Goal: Task Accomplishment & Management: Use online tool/utility

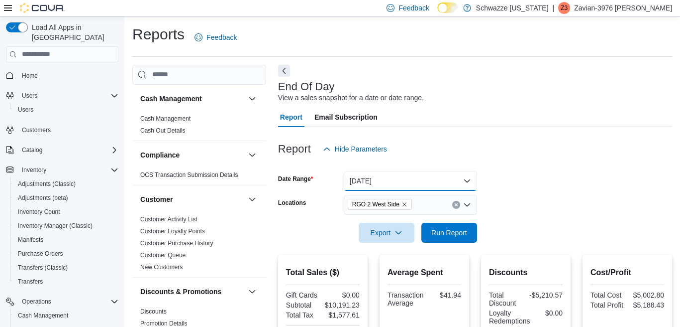
click at [386, 180] on button "Today" at bounding box center [410, 181] width 133 height 20
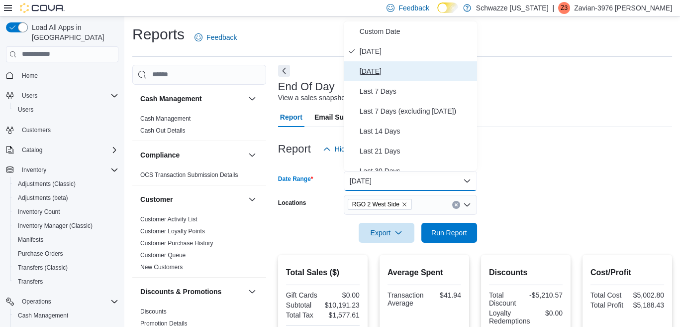
click at [363, 68] on span "Yesterday" at bounding box center [416, 71] width 113 height 12
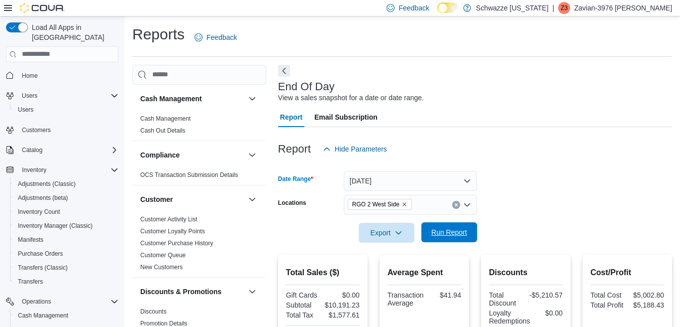
click at [449, 225] on span "Run Report" at bounding box center [450, 232] width 44 height 20
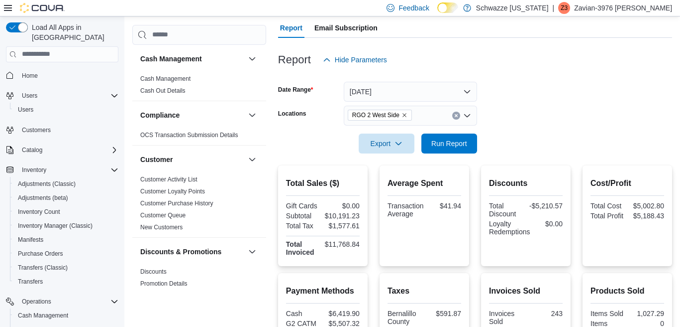
scroll to position [86, 0]
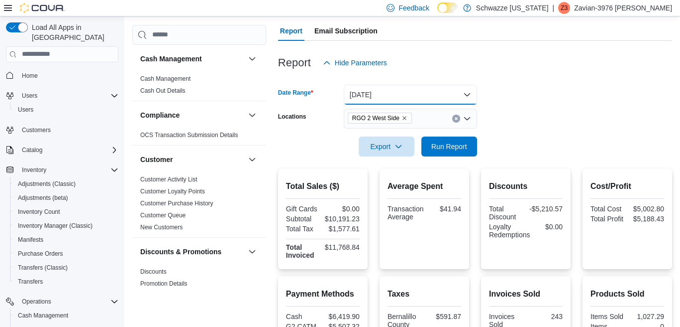
click at [429, 88] on button "Yesterday" at bounding box center [410, 95] width 133 height 20
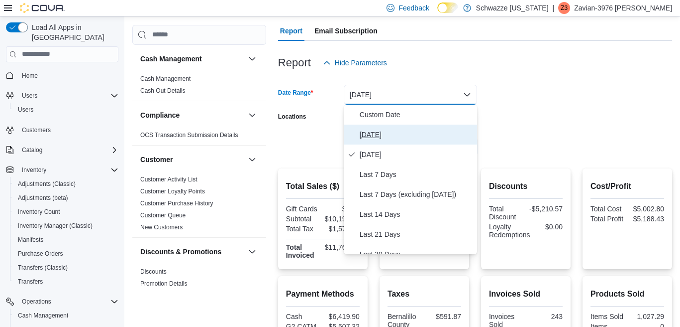
click at [365, 129] on span "Today" at bounding box center [416, 134] width 113 height 12
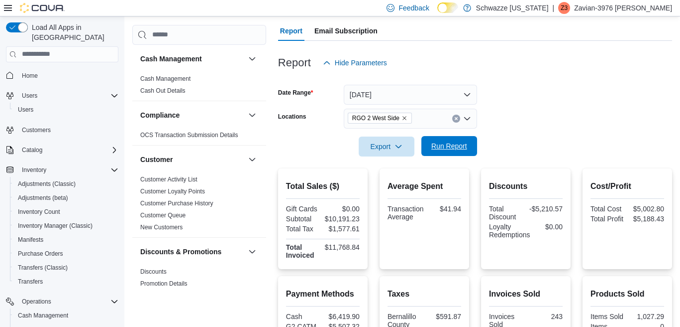
click at [455, 149] on span "Run Report" at bounding box center [450, 146] width 36 height 10
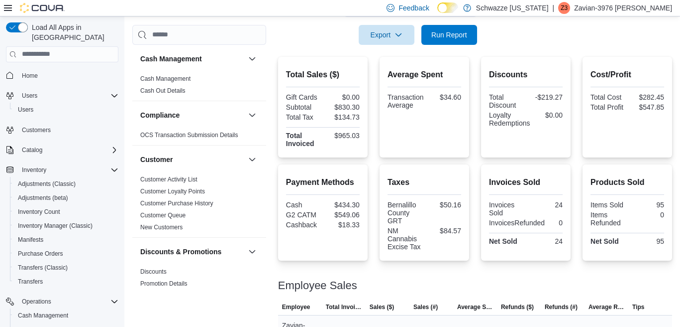
scroll to position [77, 0]
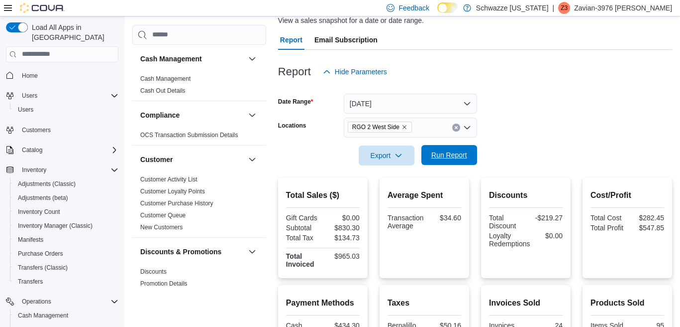
click at [440, 163] on span "Run Report" at bounding box center [450, 155] width 44 height 20
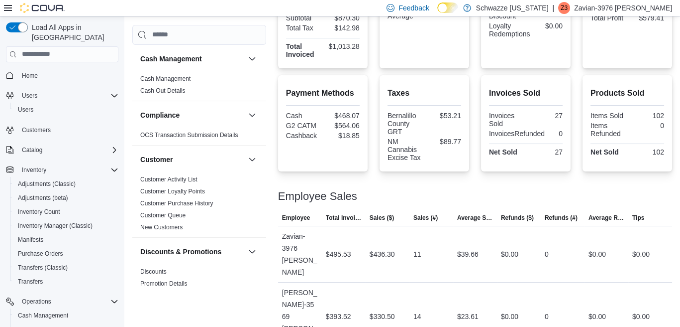
scroll to position [326, 0]
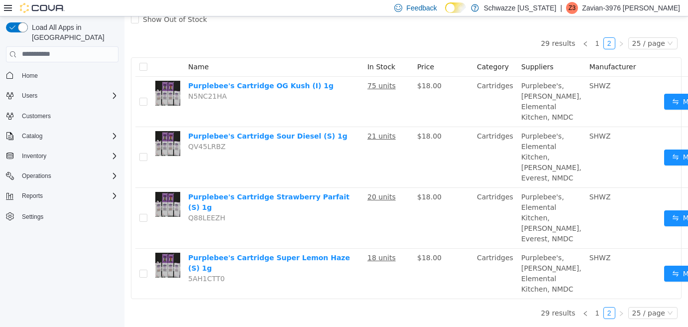
scroll to position [151, 0]
click at [597, 307] on link "1" at bounding box center [597, 312] width 11 height 11
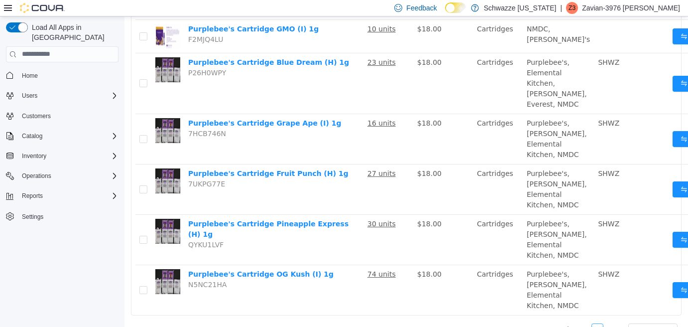
scroll to position [748, 0]
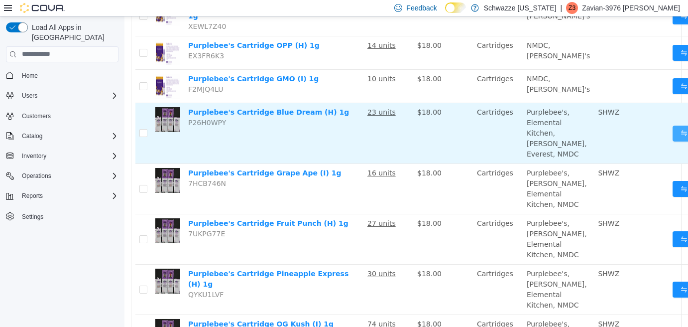
click at [672, 125] on button "Move" at bounding box center [695, 133] width 46 height 16
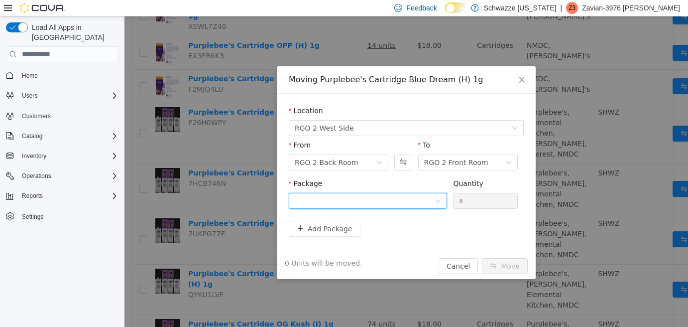
click at [408, 201] on div at bounding box center [365, 200] width 140 height 15
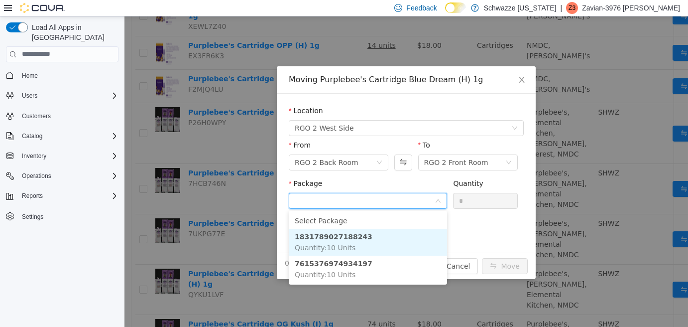
click at [385, 235] on li "1831789027188243 Quantity : 10 Units" at bounding box center [368, 241] width 158 height 27
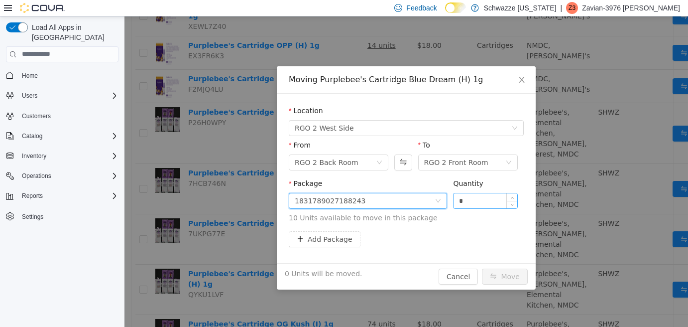
click at [460, 201] on input "*" at bounding box center [485, 200] width 64 height 15
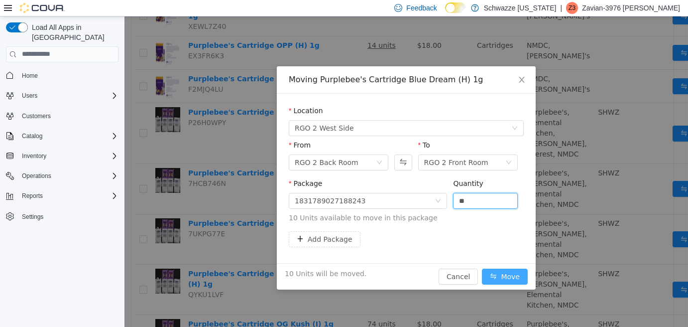
type input "**"
click at [505, 271] on button "Move" at bounding box center [505, 276] width 46 height 16
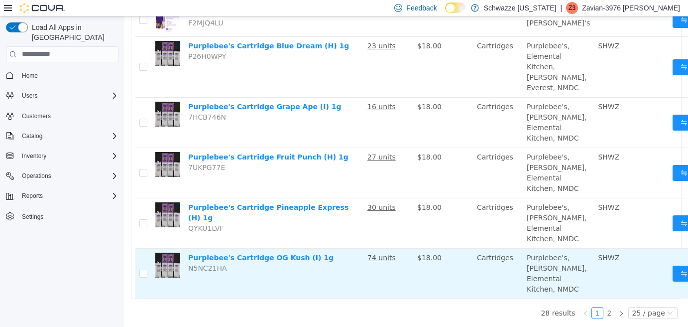
scroll to position [899, 0]
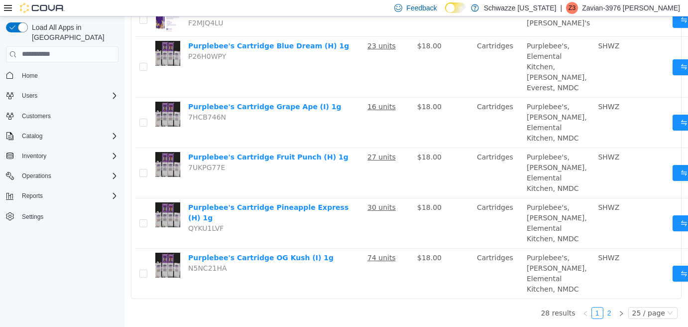
click at [607, 307] on link "2" at bounding box center [609, 312] width 11 height 11
click at [604, 307] on link "2" at bounding box center [609, 312] width 11 height 11
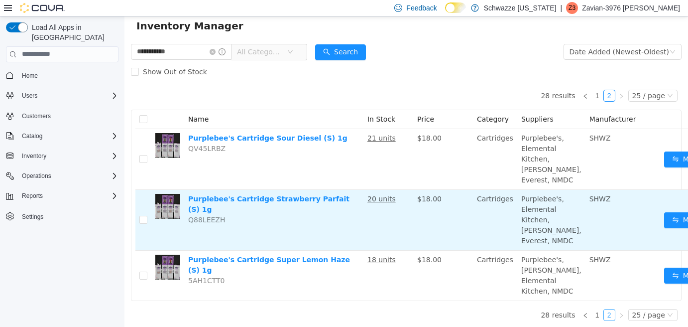
scroll to position [80, 0]
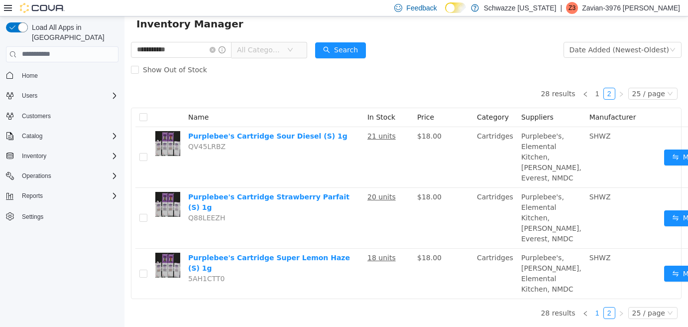
click at [592, 307] on link "1" at bounding box center [597, 312] width 11 height 11
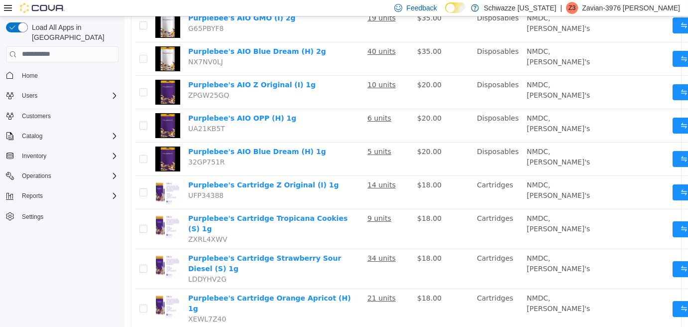
scroll to position [478, 0]
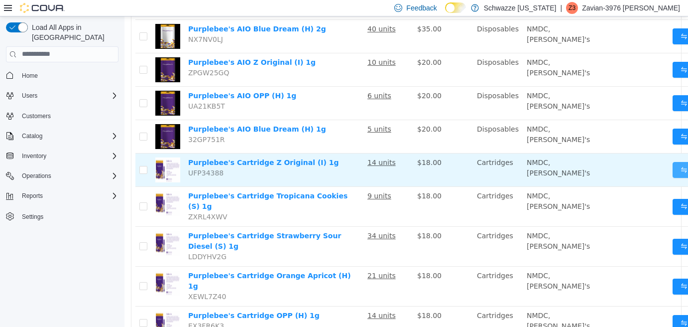
click at [672, 172] on button "Move" at bounding box center [695, 169] width 46 height 16
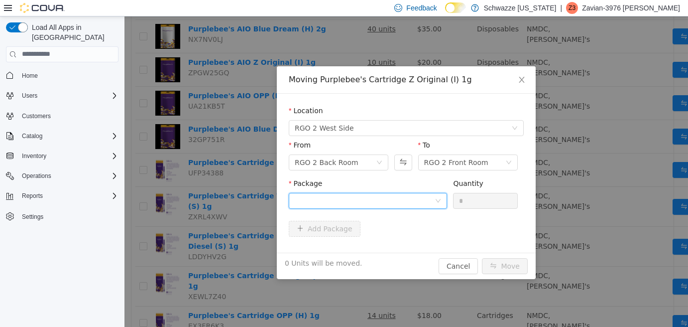
click at [429, 206] on div at bounding box center [365, 200] width 140 height 15
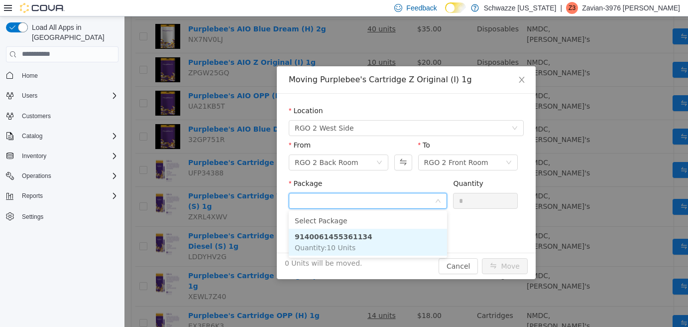
click at [419, 235] on li "9140061455361134 Quantity : 10 Units" at bounding box center [368, 241] width 158 height 27
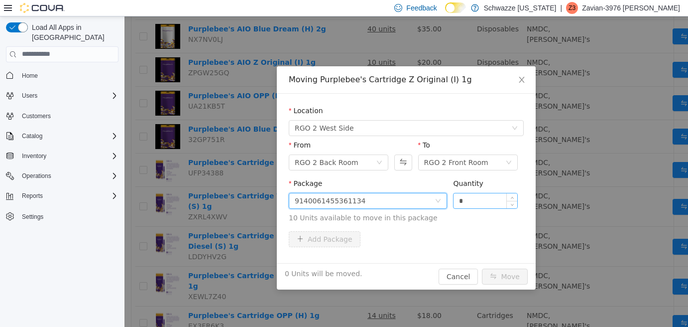
click at [456, 204] on input "*" at bounding box center [485, 200] width 64 height 15
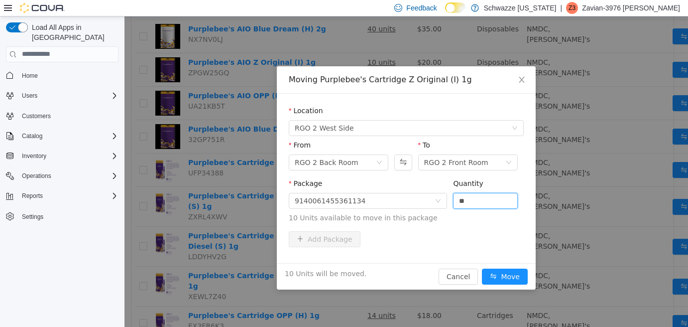
type input "**"
click at [497, 266] on div "10 Units will be moved. Cancel Move" at bounding box center [406, 275] width 259 height 26
click at [503, 273] on button "Move" at bounding box center [505, 276] width 46 height 16
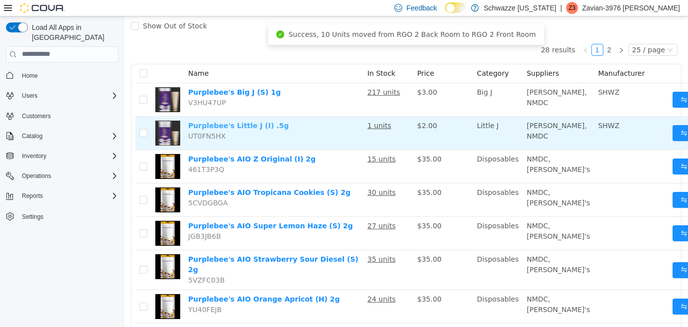
scroll to position [0, 0]
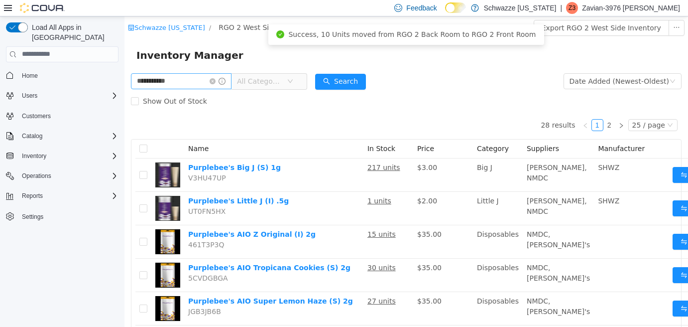
click at [216, 83] on icon "icon: close-circle" at bounding box center [213, 81] width 6 height 6
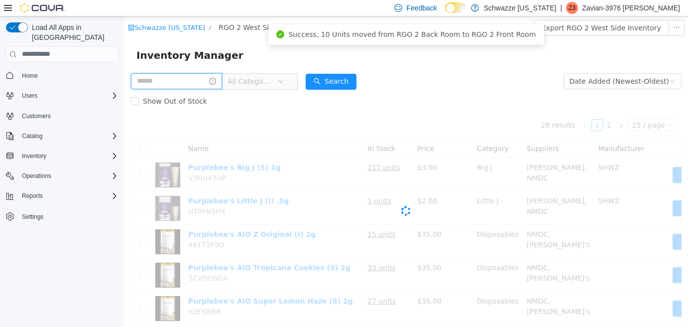
click at [196, 79] on input "text" at bounding box center [176, 81] width 91 height 16
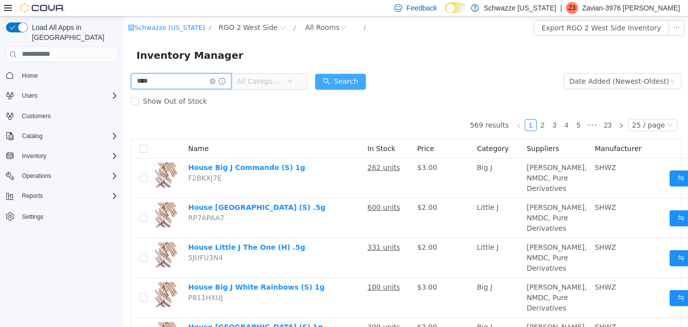
type input "****"
click at [356, 84] on button "Search" at bounding box center [340, 81] width 51 height 16
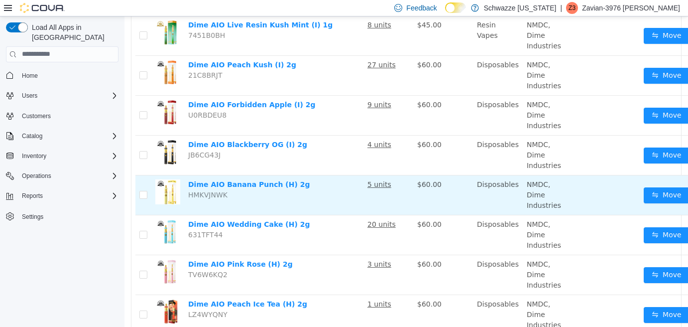
scroll to position [398, 0]
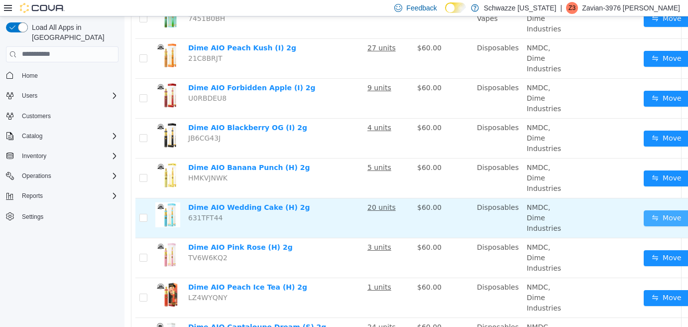
click at [655, 217] on button "Move" at bounding box center [667, 218] width 46 height 16
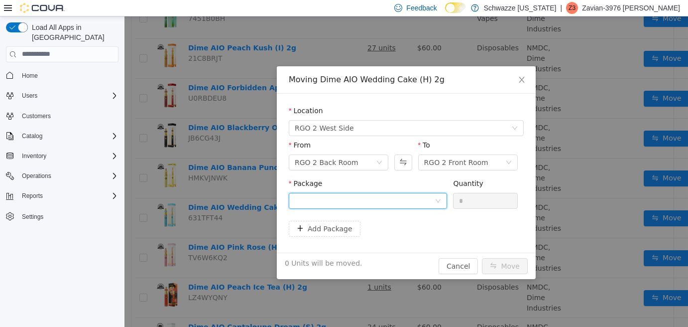
click at [332, 193] on div at bounding box center [365, 200] width 140 height 15
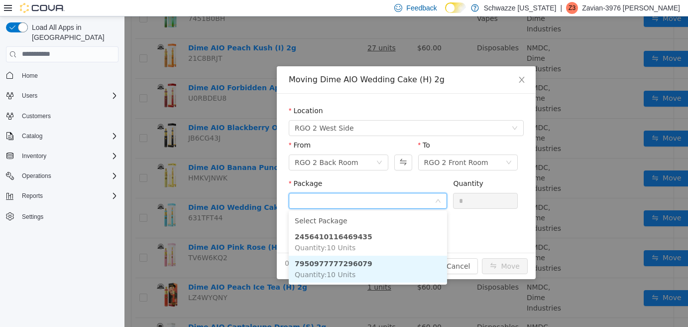
click at [361, 275] on li "7950977777296079 Quantity : 10 Units" at bounding box center [368, 268] width 158 height 27
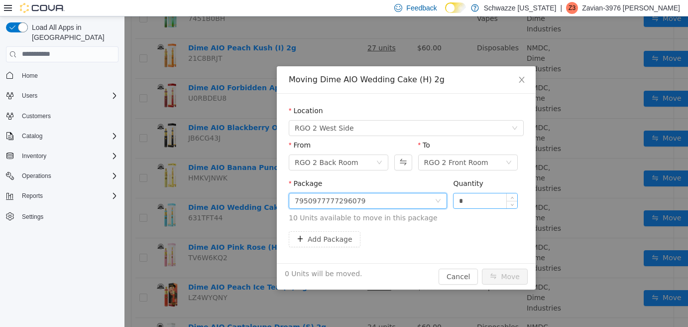
click at [458, 198] on input "*" at bounding box center [485, 200] width 64 height 15
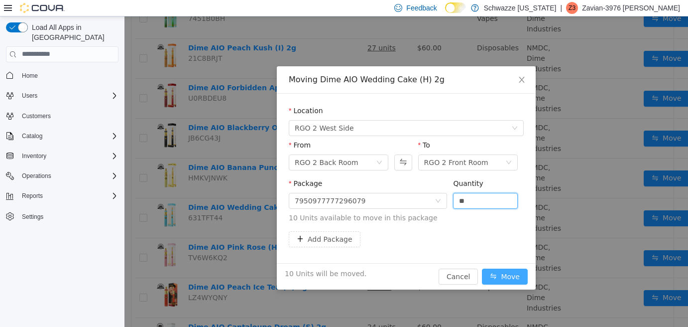
type input "**"
click at [505, 277] on button "Move" at bounding box center [505, 276] width 46 height 16
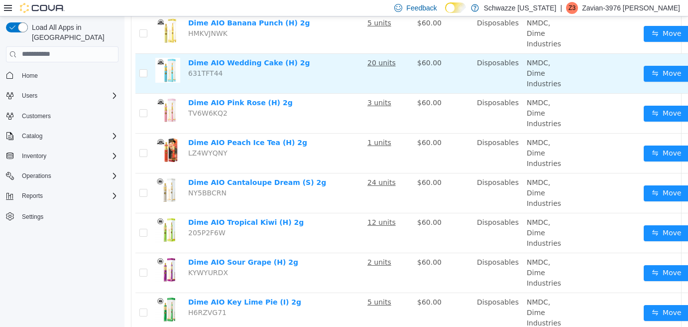
scroll to position [548, 0]
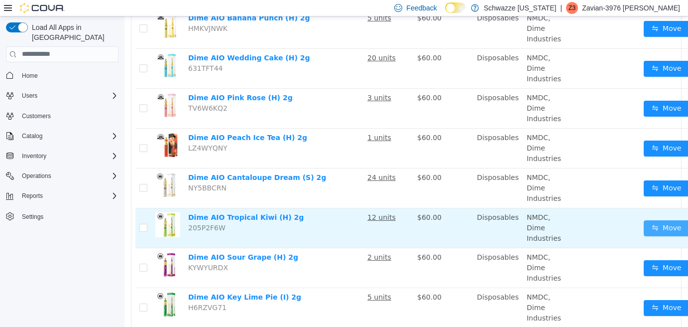
click at [644, 222] on button "Move" at bounding box center [667, 228] width 46 height 16
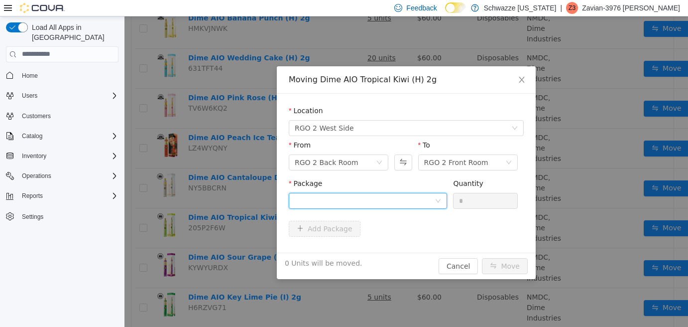
click at [340, 207] on div at bounding box center [365, 200] width 140 height 15
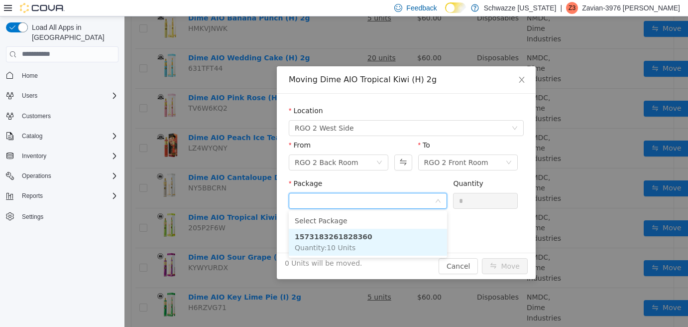
click at [354, 242] on li "1573183261828360 Quantity : 10 Units" at bounding box center [368, 241] width 158 height 27
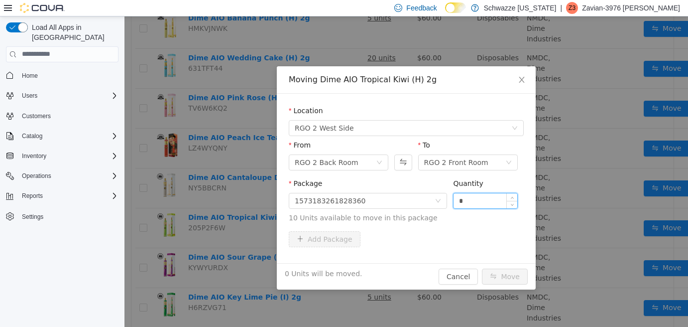
click at [456, 201] on input "*" at bounding box center [485, 200] width 64 height 15
type input "**"
click at [509, 274] on button "Move" at bounding box center [505, 276] width 46 height 16
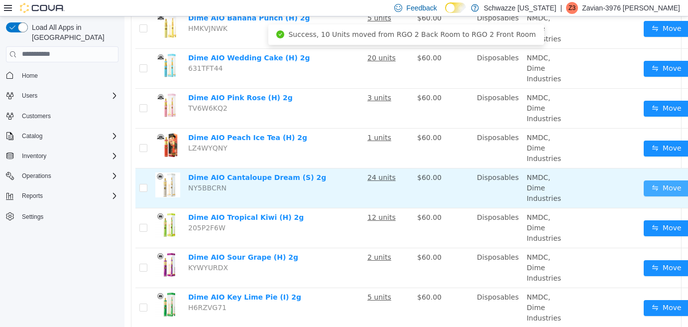
click at [657, 188] on button "Move" at bounding box center [667, 188] width 46 height 16
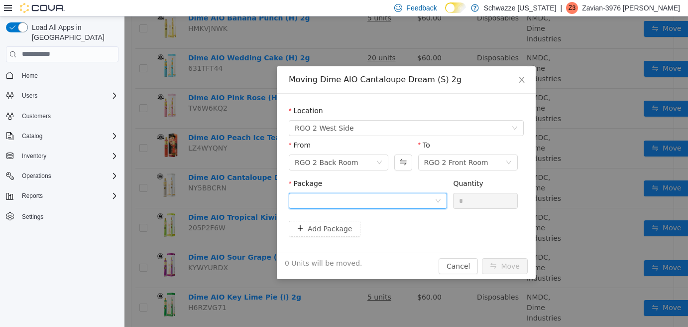
click at [354, 200] on div at bounding box center [365, 200] width 140 height 15
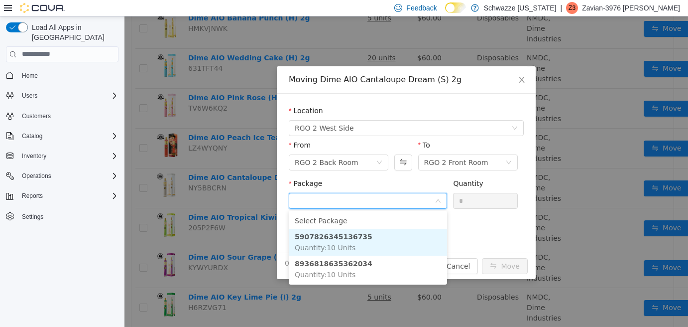
click at [362, 235] on li "5907826345136735 Quantity : 10 Units" at bounding box center [368, 241] width 158 height 27
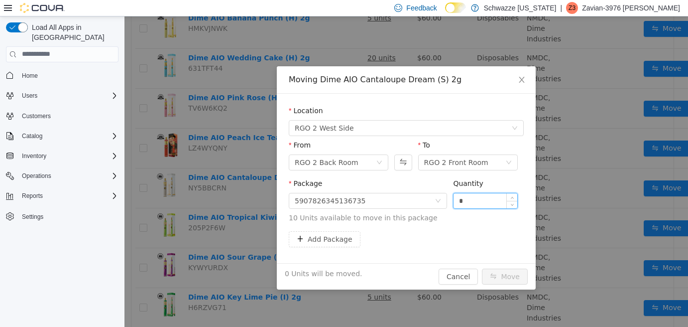
click at [453, 202] on input "*" at bounding box center [485, 200] width 64 height 15
type input "**"
click at [506, 268] on button "Move" at bounding box center [505, 276] width 46 height 16
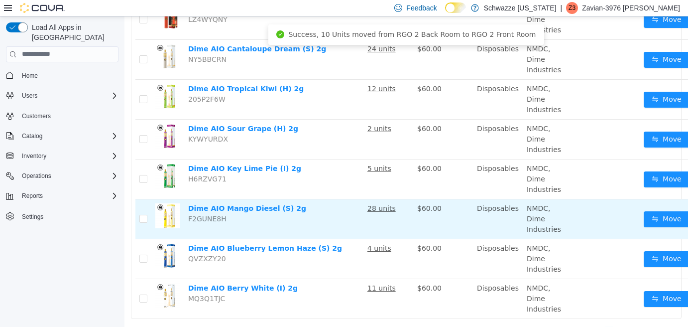
scroll to position [700, 0]
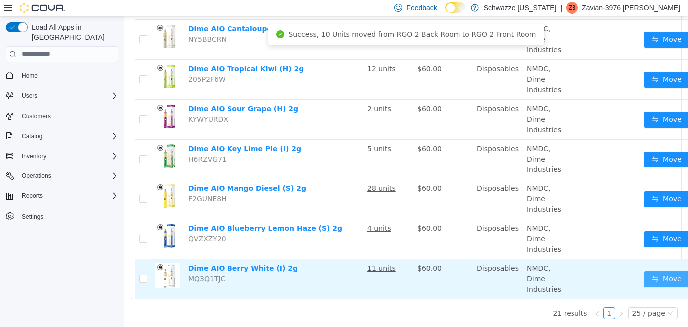
click at [644, 274] on button "Move" at bounding box center [667, 278] width 46 height 16
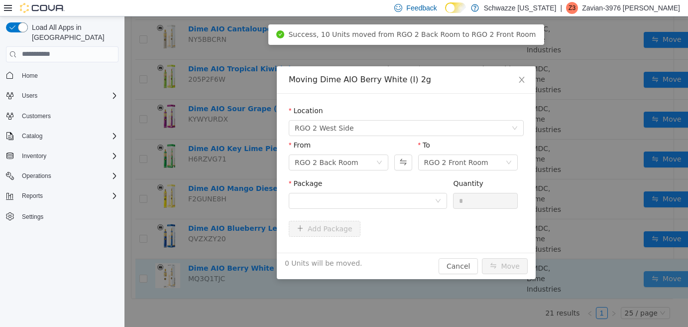
scroll to position [692, 0]
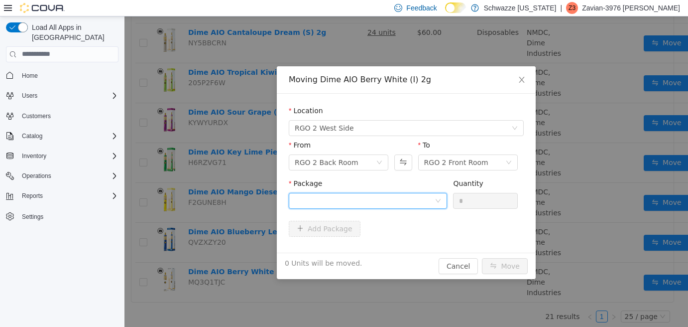
click at [383, 202] on div at bounding box center [365, 200] width 140 height 15
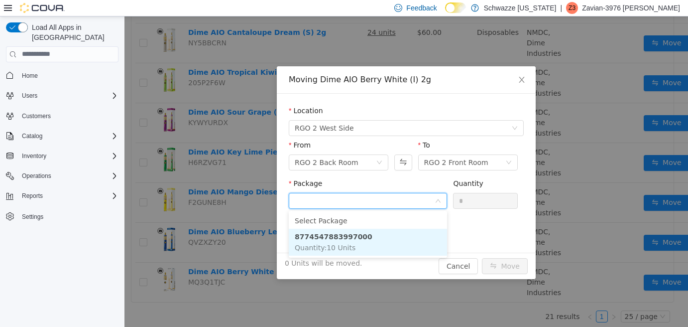
click at [380, 233] on li "8774547883997000 Quantity : 10 Units" at bounding box center [368, 241] width 158 height 27
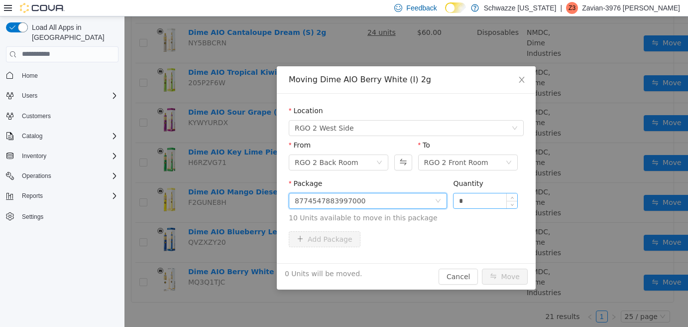
click at [453, 199] on input "*" at bounding box center [485, 200] width 64 height 15
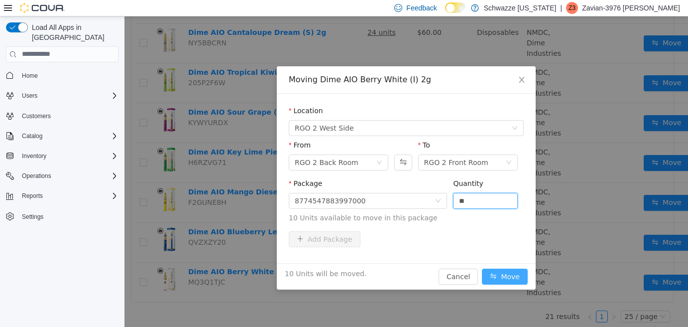
type input "**"
click at [509, 283] on button "Move" at bounding box center [505, 276] width 46 height 16
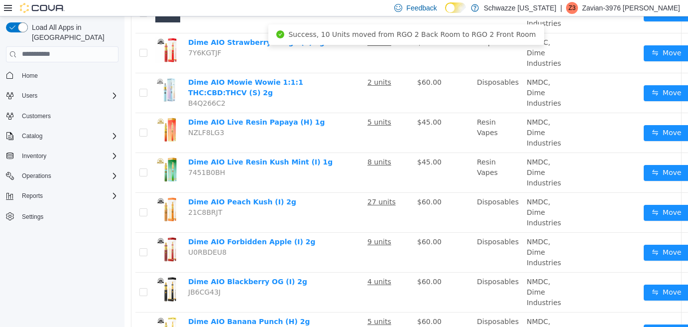
scroll to position [0, 0]
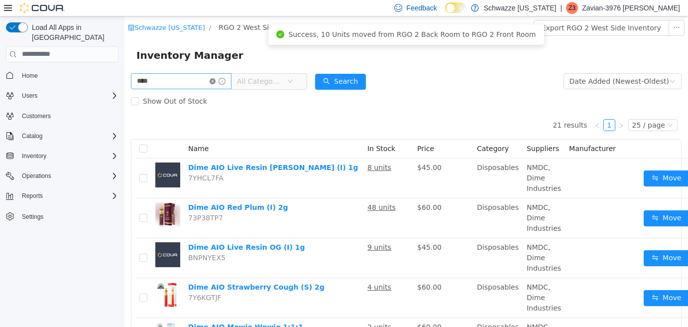
click at [216, 82] on icon "icon: close-circle" at bounding box center [213, 81] width 6 height 6
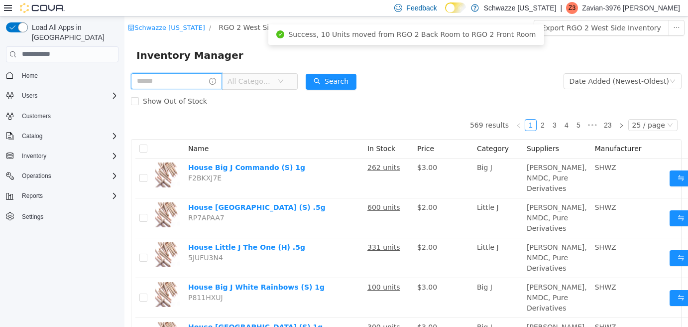
click at [205, 79] on input "text" at bounding box center [176, 81] width 91 height 16
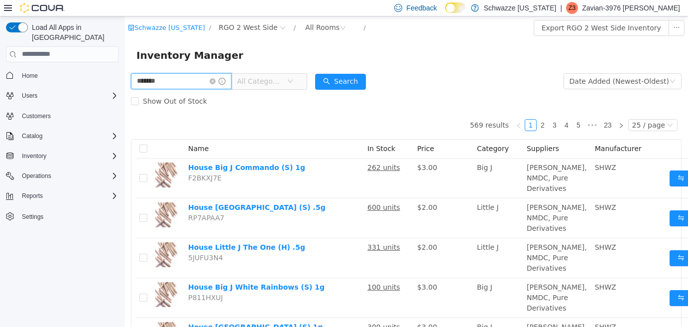
type input "********"
click at [342, 85] on button "Search" at bounding box center [340, 81] width 51 height 16
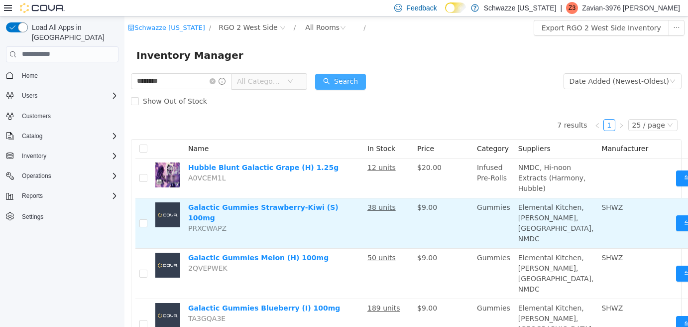
scroll to position [149, 0]
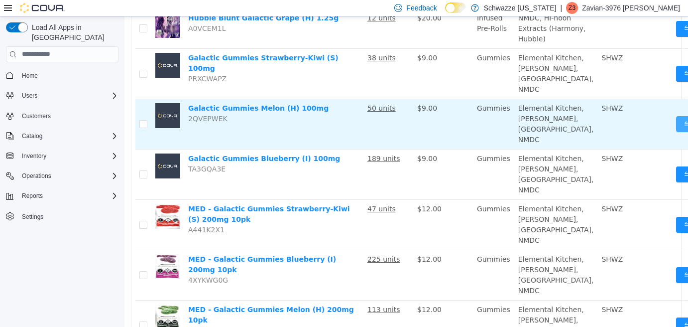
click at [676, 131] on button "Move" at bounding box center [699, 123] width 46 height 16
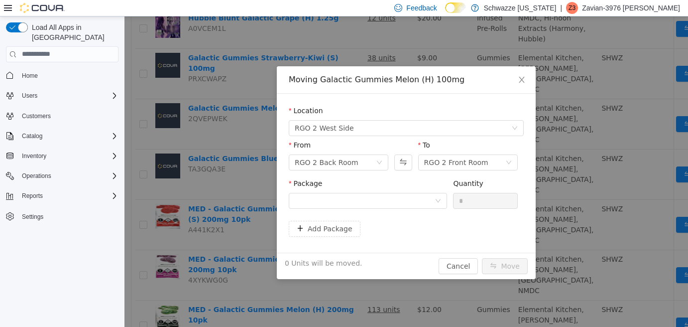
click at [411, 191] on div "Package" at bounding box center [368, 185] width 158 height 14
click at [413, 198] on div at bounding box center [365, 200] width 140 height 15
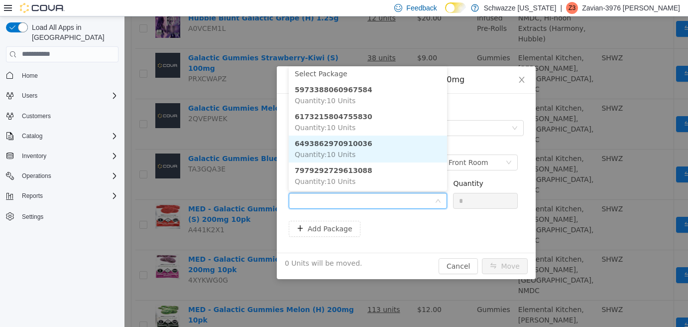
scroll to position [0, 0]
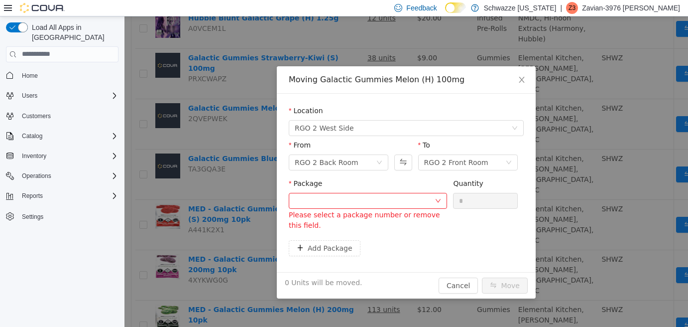
click at [248, 163] on div "Moving Galactic Gummies Melon (H) 100mg Location RGO 2 West Side From RGO 2 Bac…" at bounding box center [405, 171] width 563 height 310
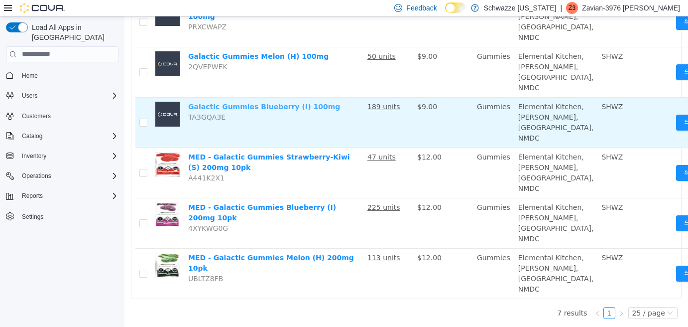
scroll to position [353, 0]
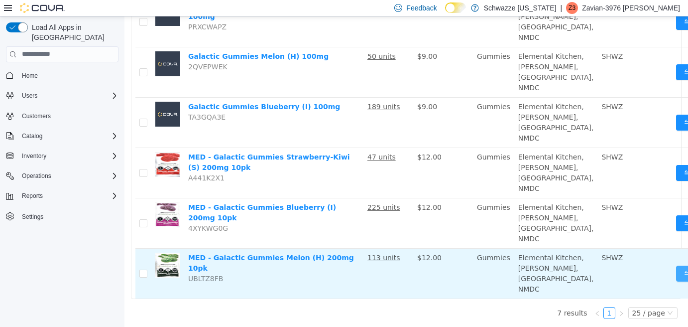
click at [676, 265] on button "Move" at bounding box center [699, 273] width 46 height 16
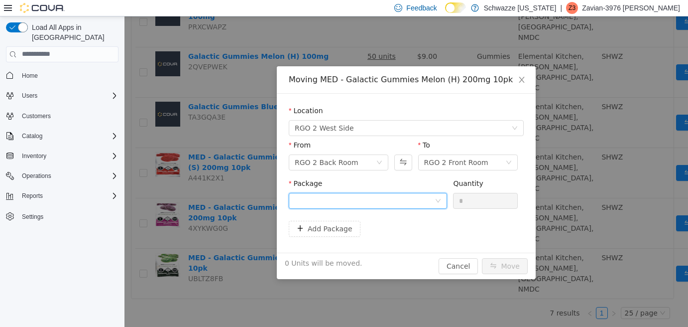
click at [358, 203] on div at bounding box center [365, 200] width 140 height 15
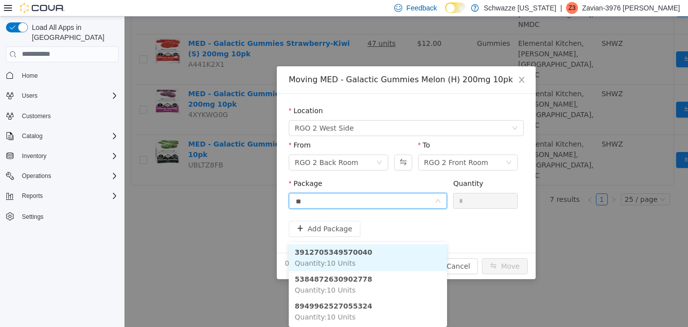
type input "***"
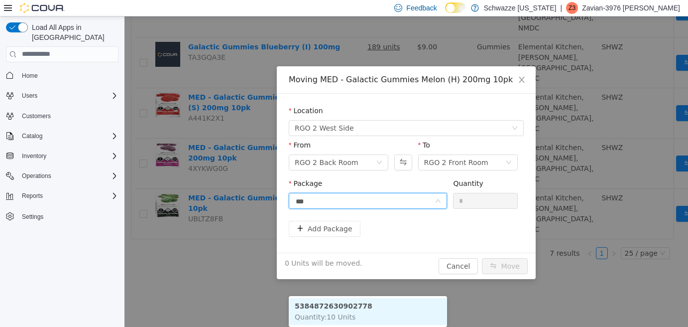
click at [364, 297] on li "5384872630902778 Quantity : 10 Units" at bounding box center [368, 310] width 158 height 27
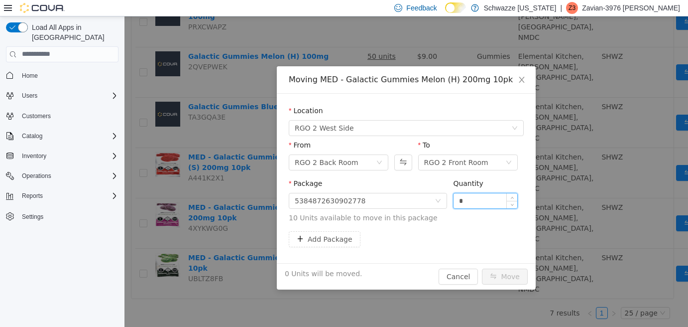
click at [456, 200] on input "*" at bounding box center [485, 200] width 64 height 15
type input "**"
click at [514, 274] on button "Move" at bounding box center [505, 276] width 46 height 16
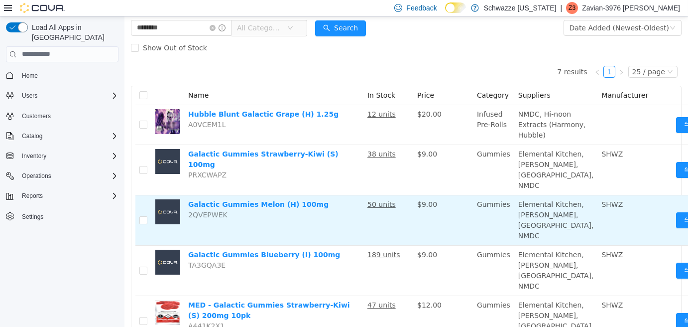
scroll to position [0, 0]
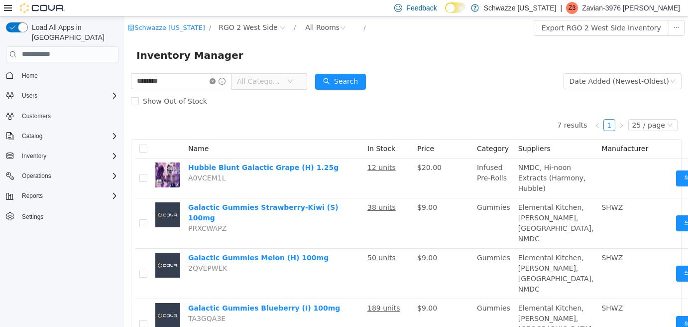
click at [216, 81] on icon "icon: close-circle" at bounding box center [213, 81] width 6 height 6
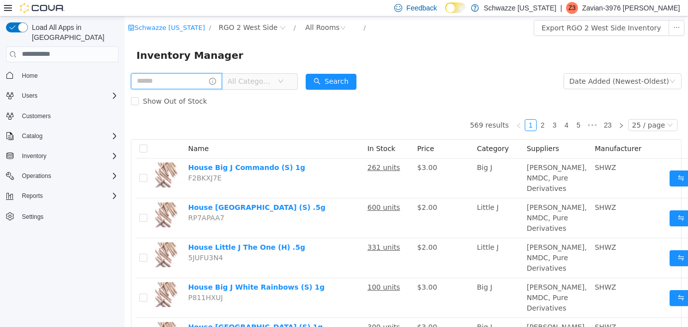
click at [192, 85] on input "text" at bounding box center [176, 81] width 91 height 16
type input "******"
click at [331, 78] on button "Search" at bounding box center [340, 81] width 51 height 16
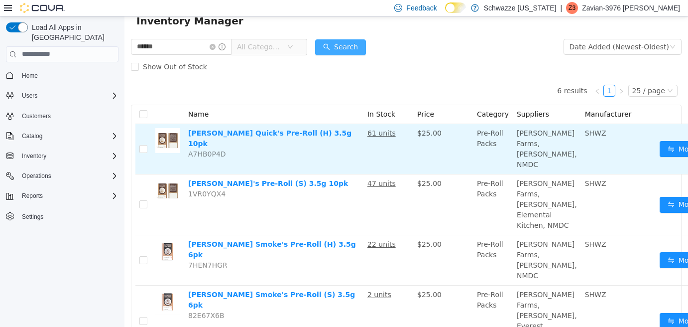
scroll to position [149, 0]
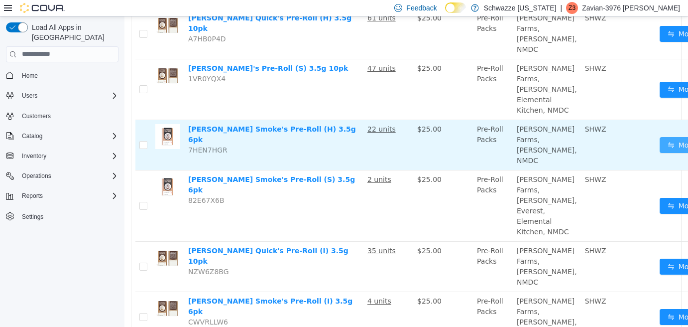
click at [660, 152] on button "Move" at bounding box center [683, 144] width 46 height 16
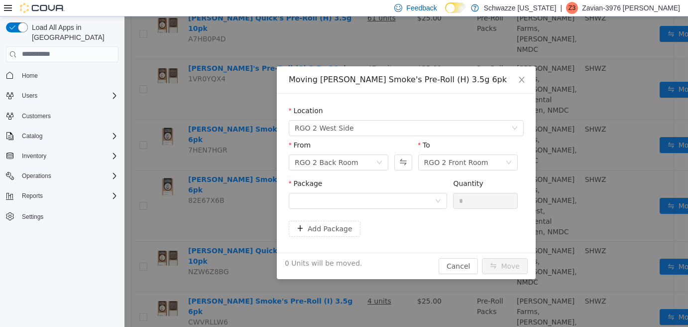
click at [406, 190] on div "Package" at bounding box center [368, 185] width 158 height 14
click at [407, 198] on div at bounding box center [365, 200] width 140 height 15
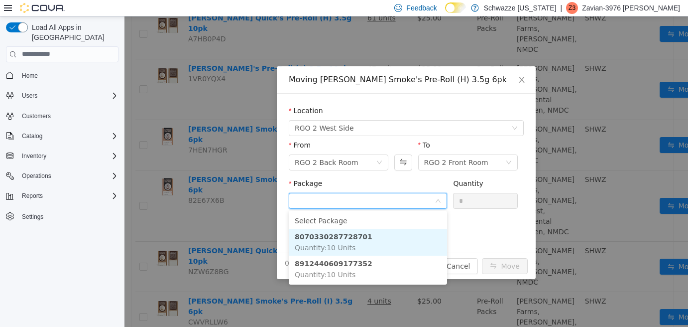
click at [389, 239] on li "8070330287728701 Quantity : 10 Units" at bounding box center [368, 241] width 158 height 27
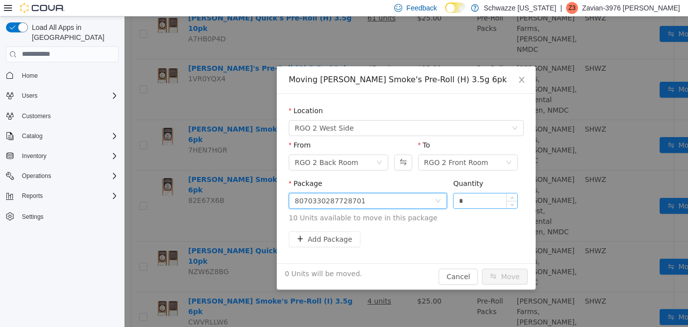
click at [455, 198] on input "*" at bounding box center [485, 200] width 64 height 15
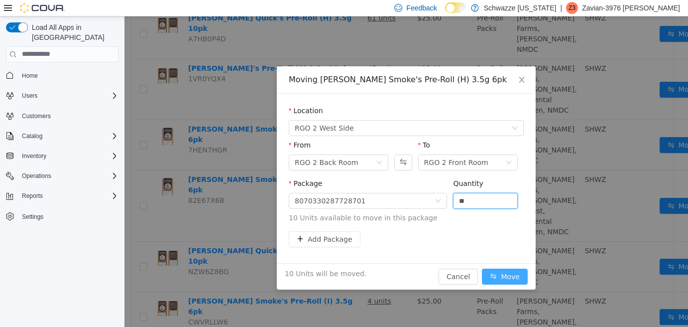
type input "**"
click at [505, 278] on button "Move" at bounding box center [505, 276] width 46 height 16
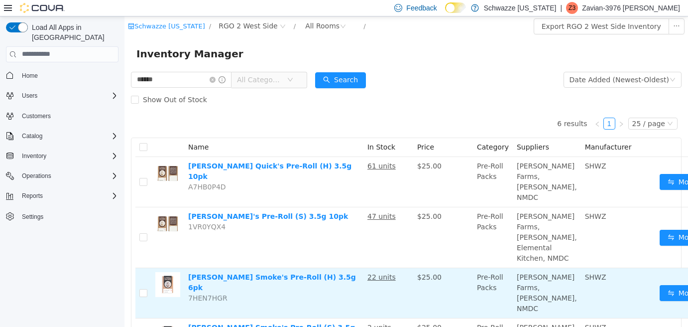
scroll to position [0, 0]
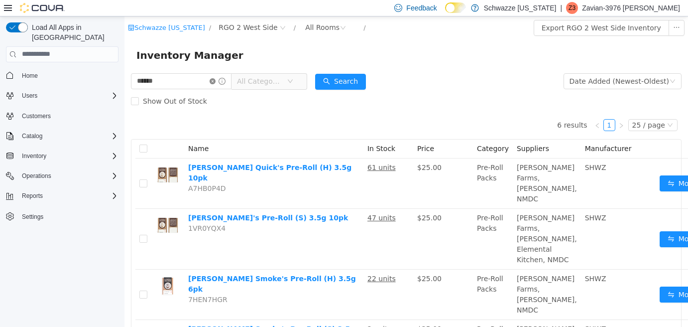
click at [216, 81] on icon "icon: close-circle" at bounding box center [213, 81] width 6 height 6
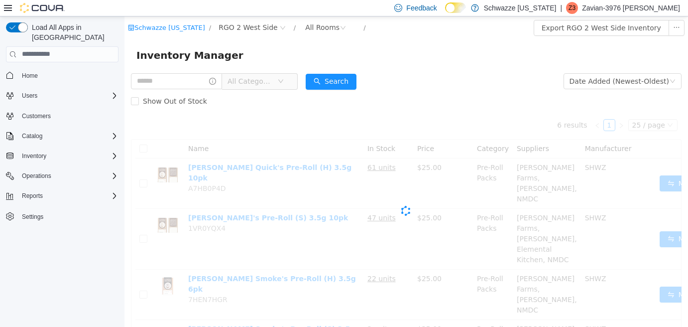
click at [195, 72] on div "All Categories" at bounding box center [214, 81] width 167 height 20
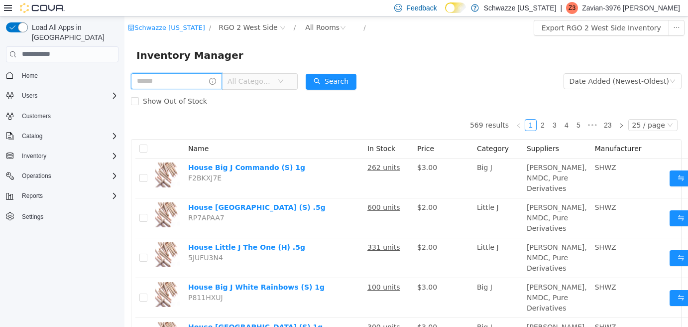
click at [194, 74] on input "text" at bounding box center [176, 81] width 91 height 16
type input "******"
click at [335, 80] on button "Search" at bounding box center [340, 81] width 51 height 16
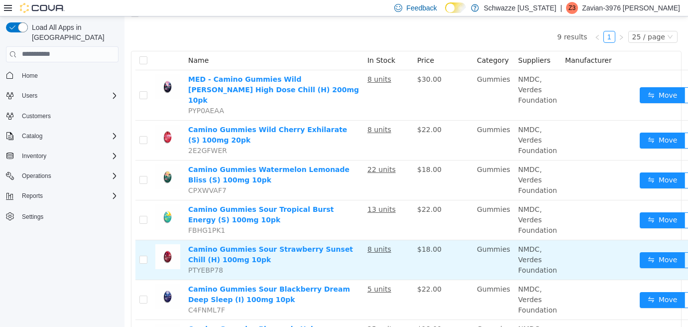
scroll to position [100, 0]
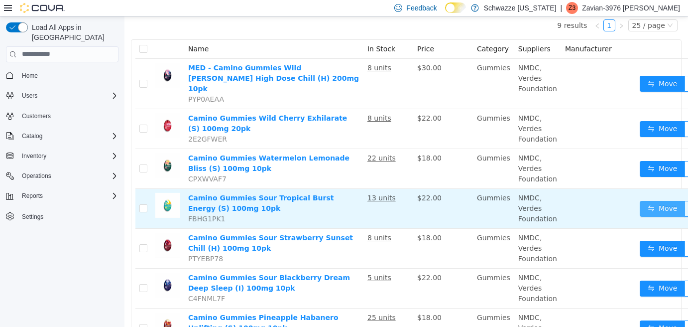
click at [648, 200] on button "Move" at bounding box center [663, 208] width 46 height 16
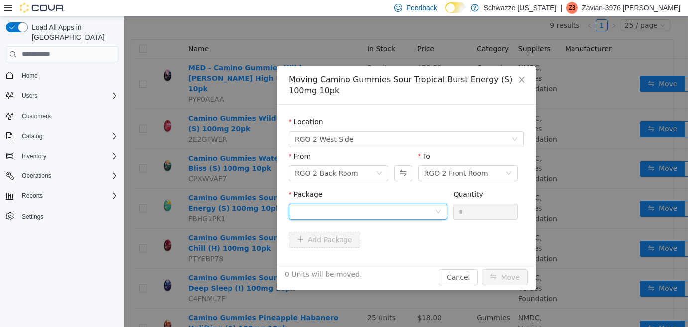
click at [419, 209] on div at bounding box center [365, 211] width 140 height 15
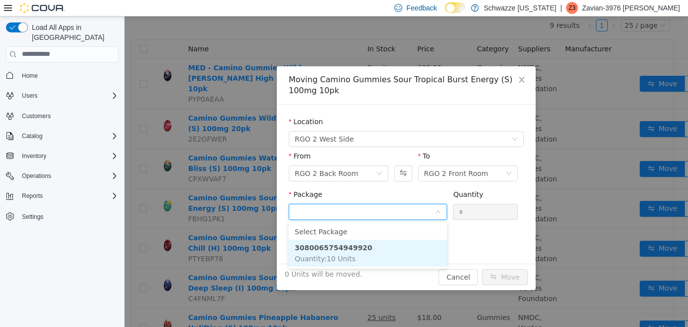
click at [417, 247] on li "3080065754949920 Quantity : 10 Units" at bounding box center [368, 252] width 158 height 27
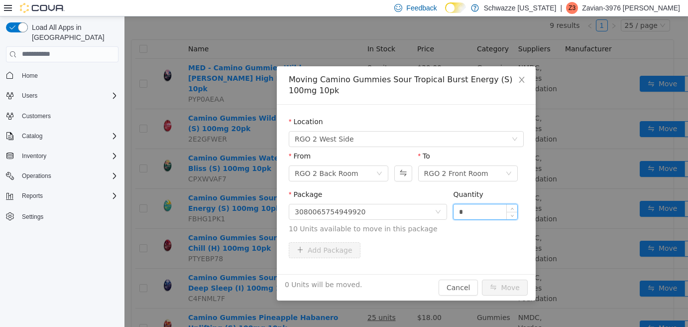
click at [458, 208] on input "*" at bounding box center [485, 211] width 64 height 15
type input "**"
click at [505, 282] on button "Move" at bounding box center [505, 287] width 46 height 16
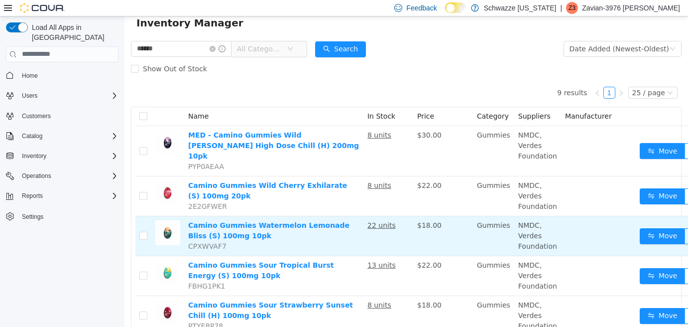
scroll to position [0, 0]
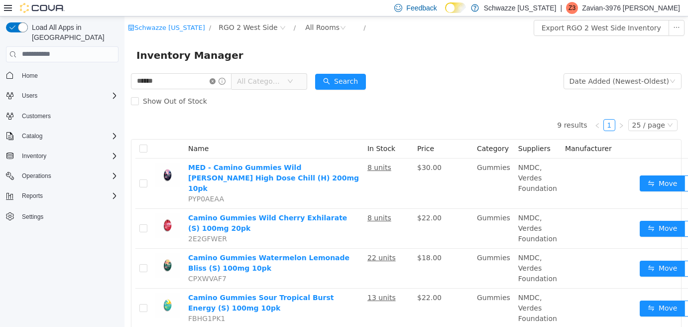
click at [216, 80] on icon "icon: close-circle" at bounding box center [213, 81] width 6 height 6
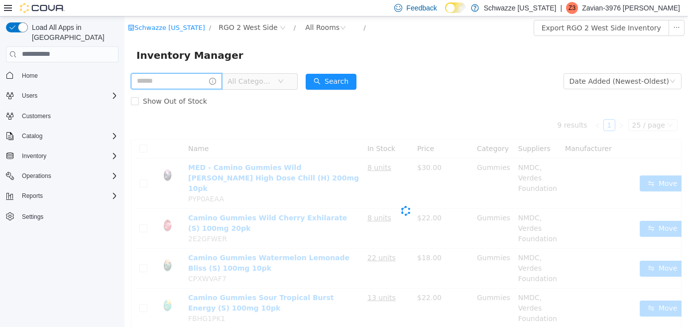
click at [207, 78] on input "text" at bounding box center [176, 81] width 91 height 16
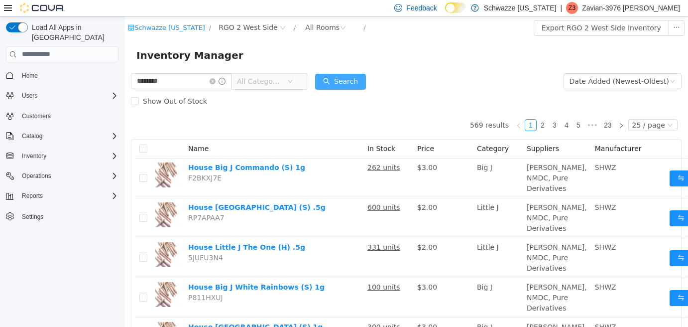
click at [339, 79] on button "Search" at bounding box center [340, 81] width 51 height 16
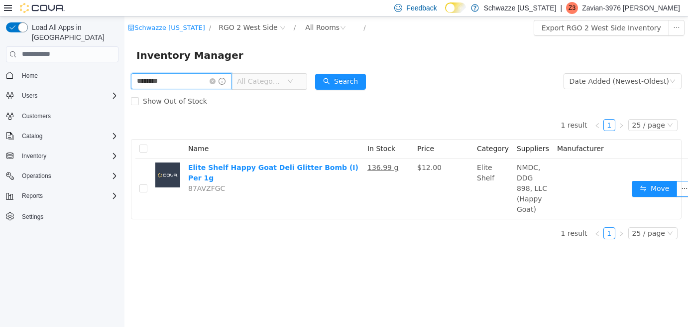
drag, startPoint x: 148, startPoint y: 80, endPoint x: 238, endPoint y: 98, distance: 91.9
click at [148, 81] on input "********" at bounding box center [181, 81] width 101 height 16
type input "*******"
click at [339, 81] on button "Search" at bounding box center [340, 81] width 51 height 16
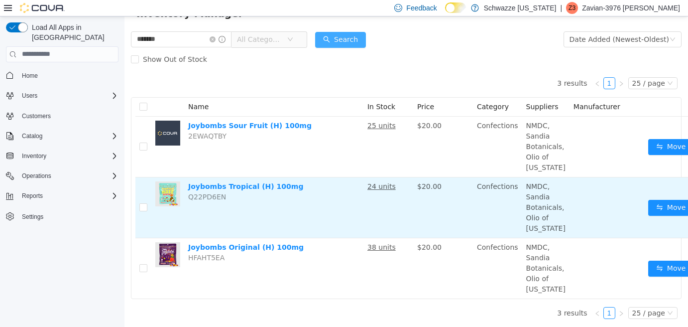
scroll to position [80, 0]
click at [658, 199] on button "Move" at bounding box center [671, 207] width 46 height 16
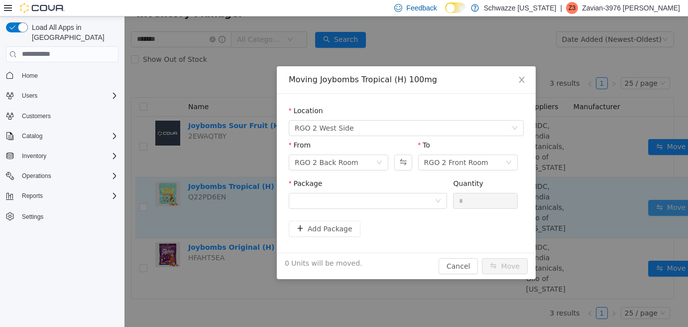
scroll to position [73, 0]
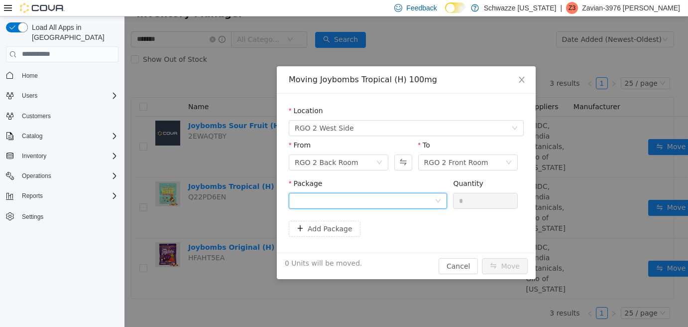
click at [442, 202] on div at bounding box center [368, 200] width 158 height 16
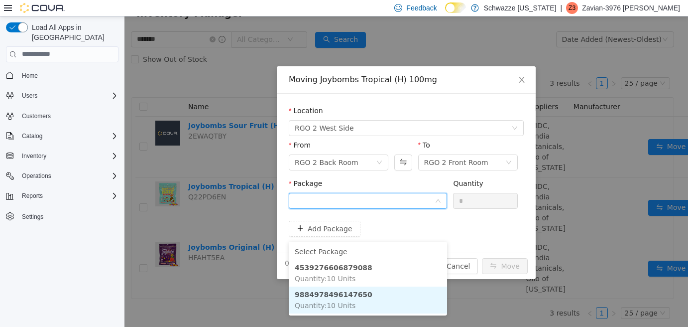
drag, startPoint x: 392, startPoint y: 276, endPoint x: 439, endPoint y: 231, distance: 64.8
click at [393, 286] on li "9884978496147650 Quantity : 10 Units" at bounding box center [368, 299] width 158 height 27
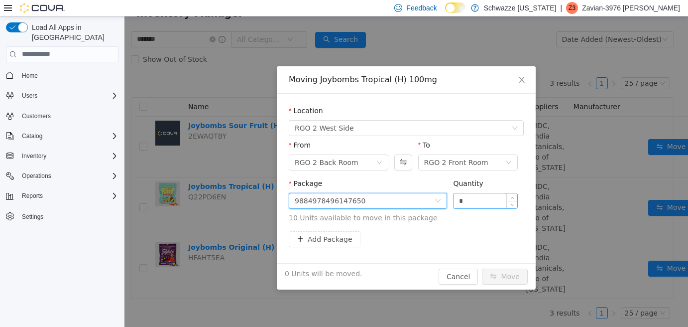
click at [456, 200] on input "*" at bounding box center [485, 200] width 64 height 15
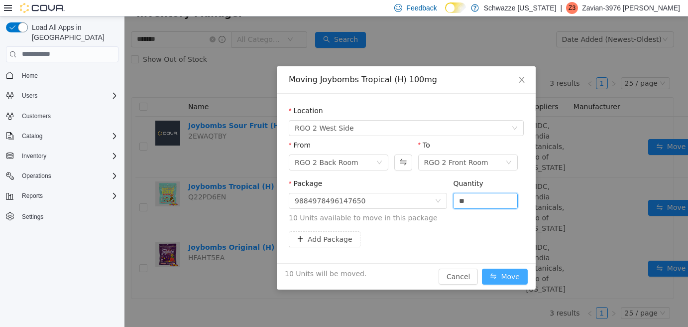
type input "**"
click at [510, 276] on button "Move" at bounding box center [505, 276] width 46 height 16
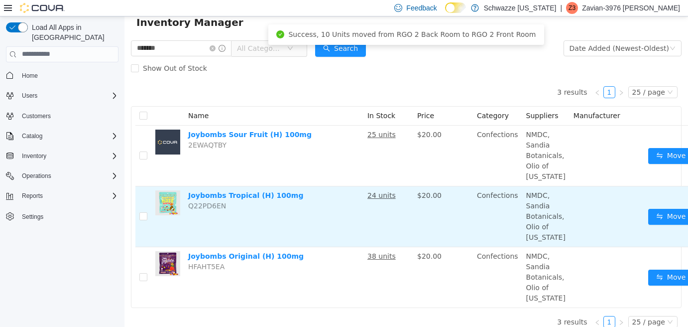
scroll to position [0, 0]
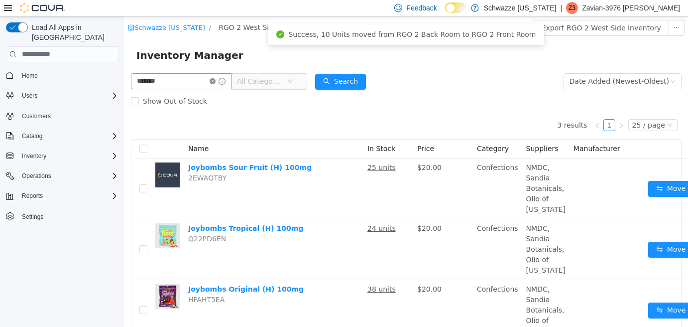
click at [216, 82] on icon "icon: close-circle" at bounding box center [213, 81] width 6 height 6
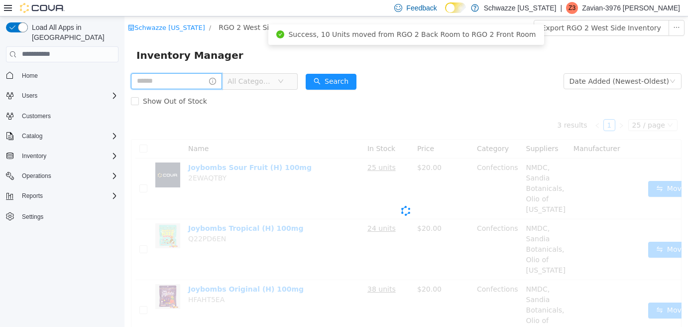
click at [201, 78] on input "text" at bounding box center [176, 81] width 91 height 16
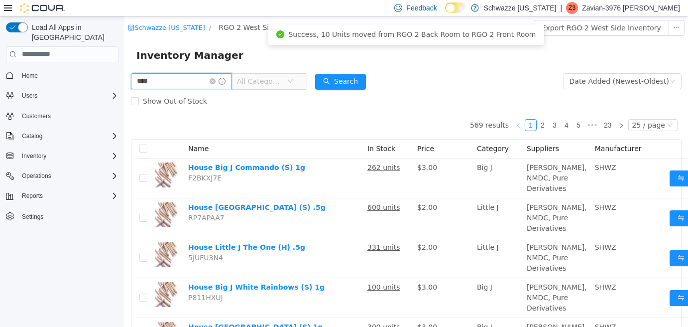
type input "*********"
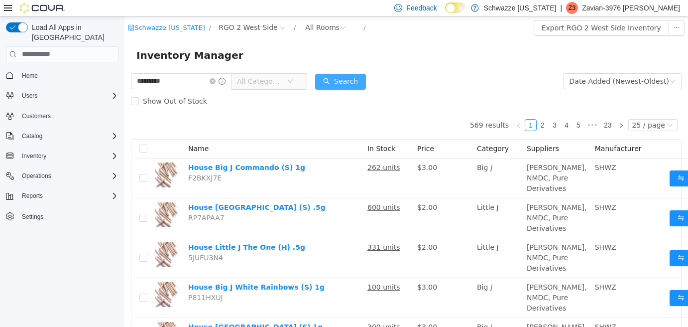
click at [329, 85] on button "Search" at bounding box center [340, 81] width 51 height 16
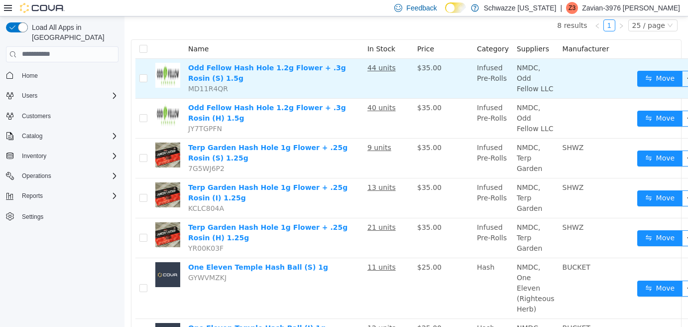
scroll to position [149, 0]
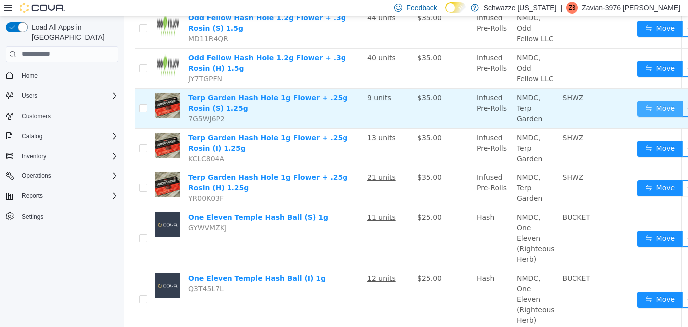
click at [637, 107] on button "Move" at bounding box center [660, 108] width 46 height 16
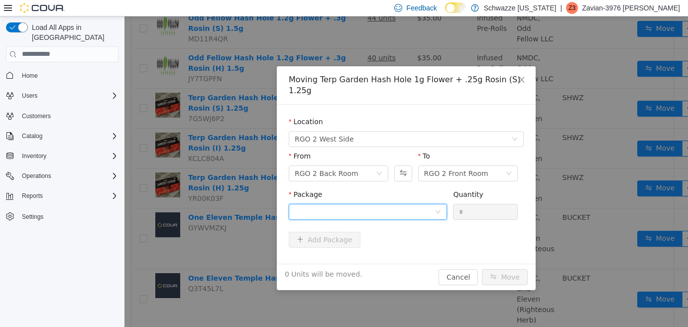
click at [404, 204] on div at bounding box center [365, 211] width 140 height 15
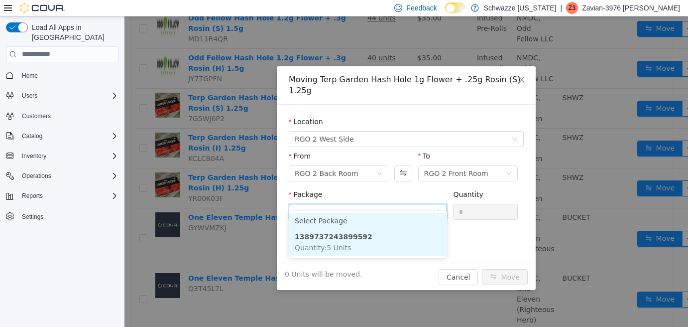
click at [369, 228] on li "1389737243899592 Quantity : 5 Units" at bounding box center [368, 241] width 158 height 27
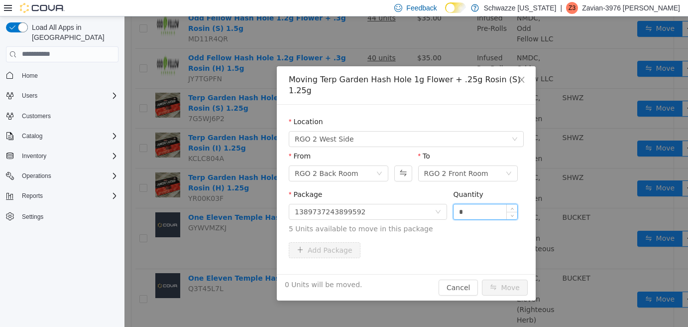
click at [469, 204] on input "*" at bounding box center [485, 211] width 64 height 15
type input "*"
click at [502, 281] on button "Move" at bounding box center [505, 287] width 46 height 16
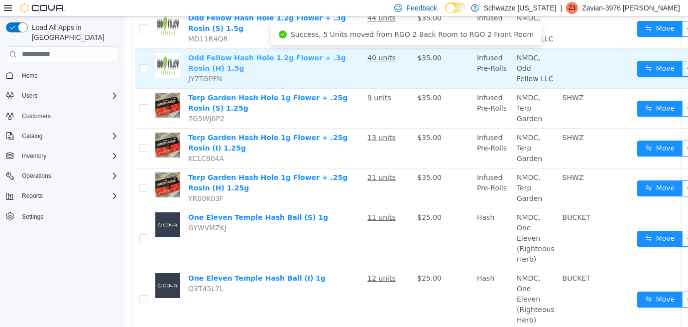
scroll to position [0, 0]
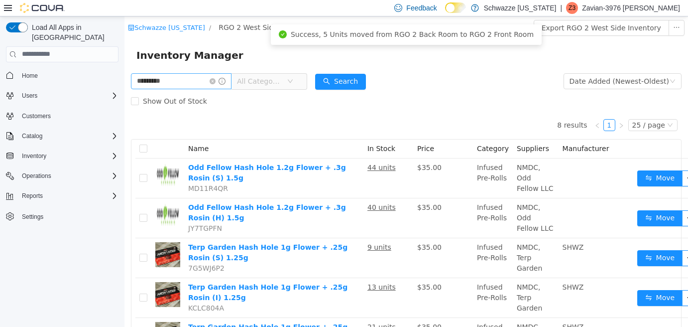
click at [216, 81] on icon "icon: close-circle" at bounding box center [213, 81] width 6 height 6
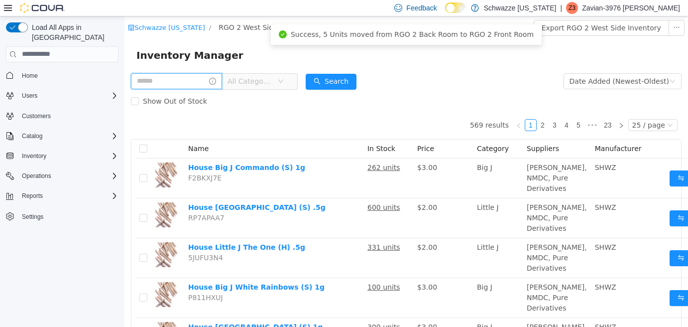
drag, startPoint x: 198, startPoint y: 74, endPoint x: 199, endPoint y: 80, distance: 5.7
click at [198, 75] on input "text" at bounding box center [176, 81] width 91 height 16
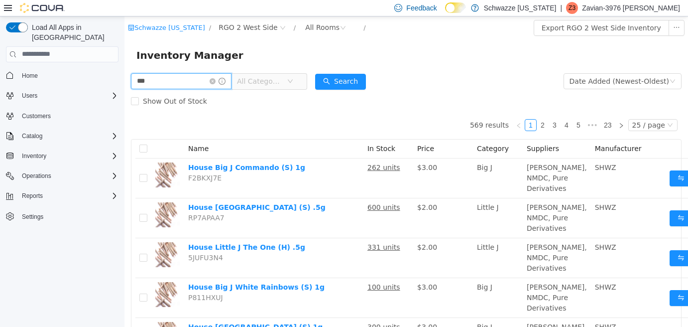
type input "*******"
click at [338, 84] on button "Search" at bounding box center [340, 81] width 51 height 16
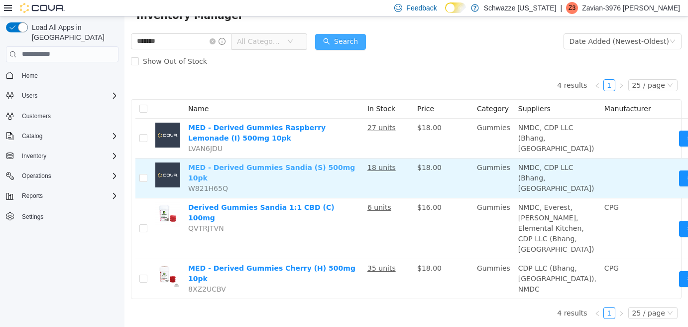
scroll to position [100, 0]
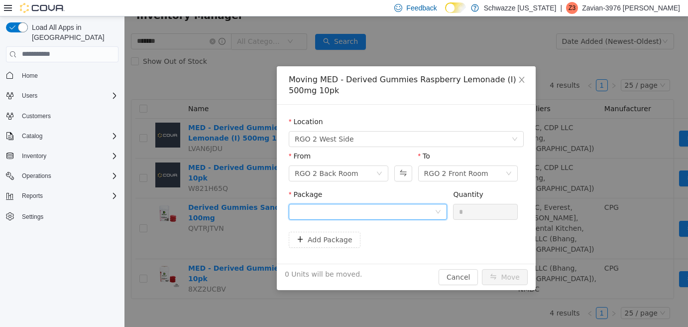
click at [425, 217] on div at bounding box center [365, 211] width 140 height 15
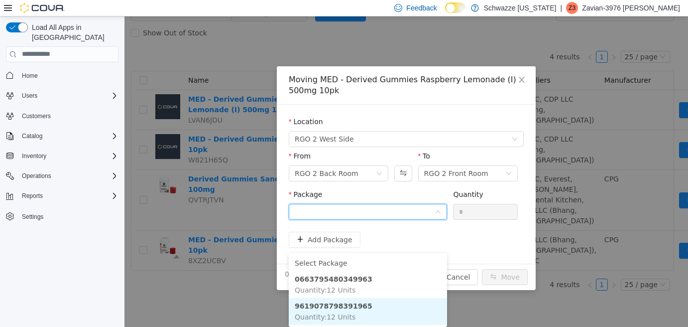
drag, startPoint x: 398, startPoint y: 278, endPoint x: 404, endPoint y: 277, distance: 6.5
click at [402, 297] on li "9619078798391965 Quantity : 12 Units" at bounding box center [368, 310] width 158 height 27
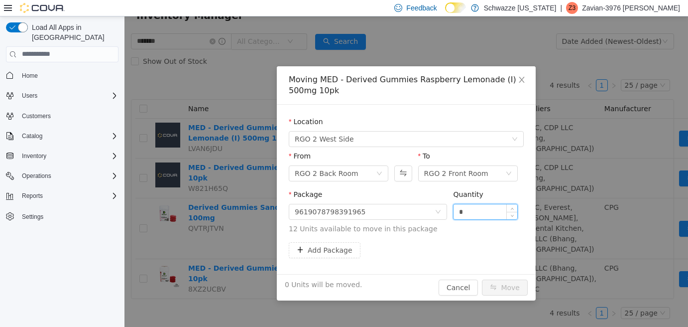
click at [470, 206] on input "*" at bounding box center [485, 211] width 64 height 15
type input "**"
click at [509, 293] on button "Move" at bounding box center [505, 287] width 46 height 16
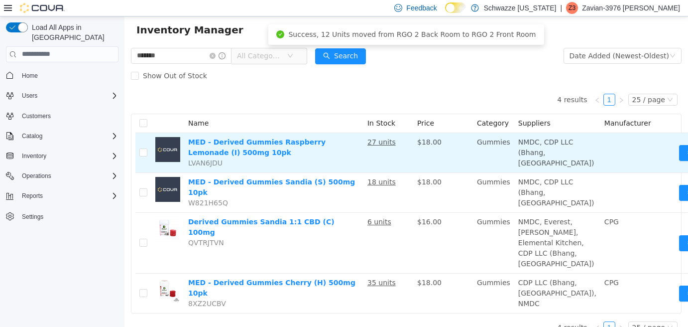
scroll to position [0, 0]
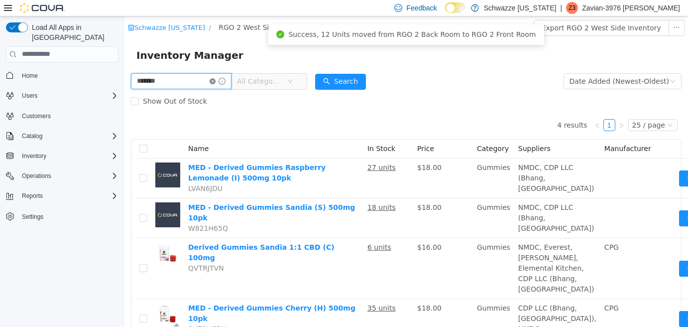
click at [222, 85] on input "*******" at bounding box center [181, 81] width 101 height 16
click at [216, 81] on icon "icon: close-circle" at bounding box center [213, 81] width 6 height 6
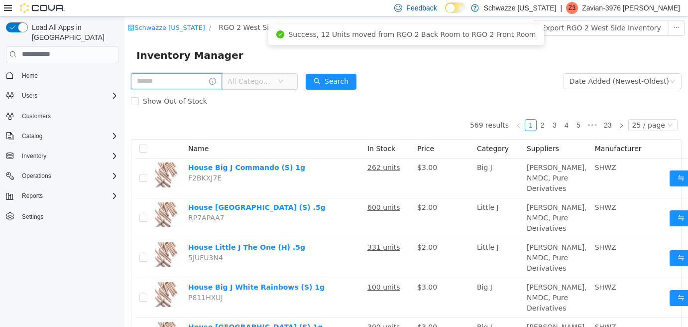
click at [201, 78] on input "text" at bounding box center [176, 81] width 91 height 16
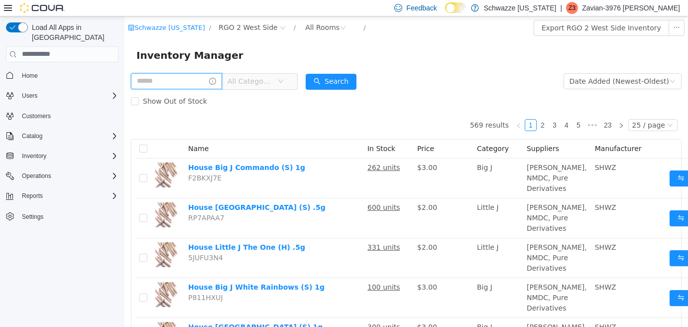
type input "*"
type input "**********"
click at [357, 83] on button "Search" at bounding box center [340, 81] width 51 height 16
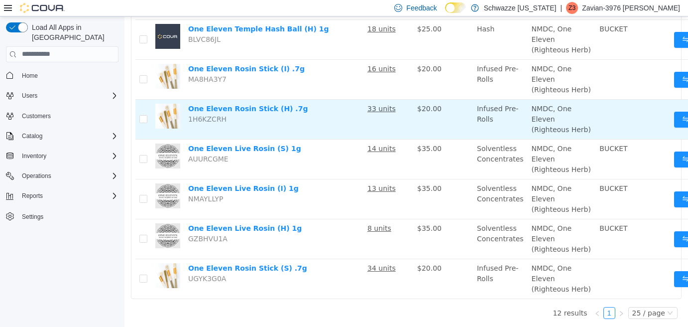
scroll to position [548, 0]
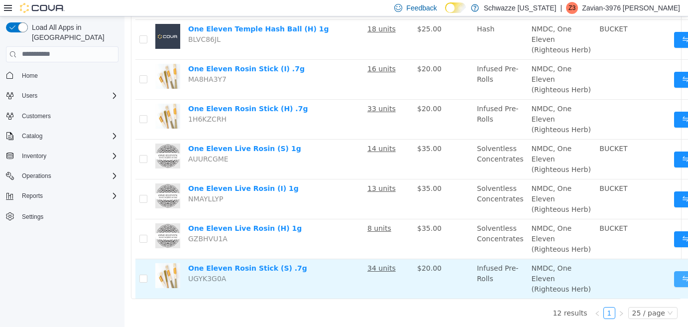
click at [674, 270] on button "Move" at bounding box center [697, 278] width 46 height 16
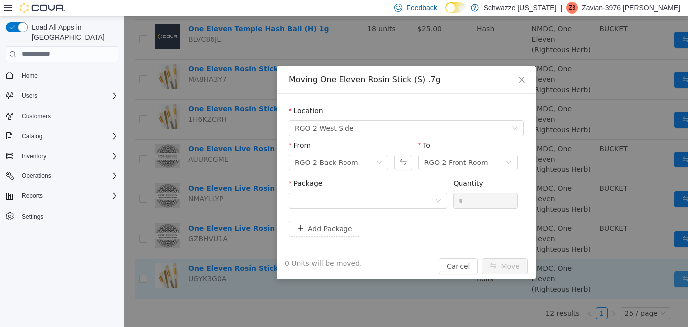
scroll to position [545, 0]
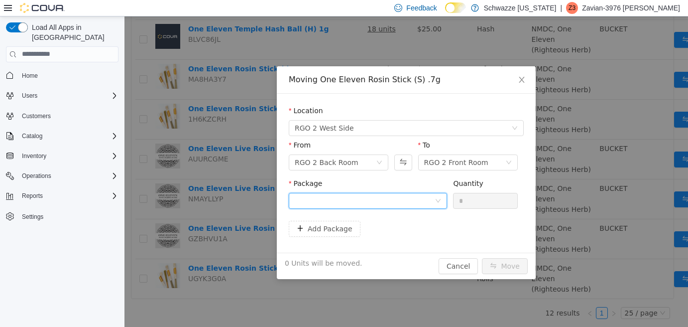
click at [415, 203] on div at bounding box center [365, 200] width 140 height 15
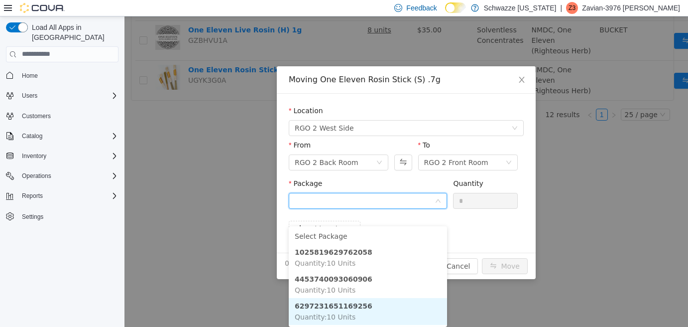
click at [381, 297] on li "6297231651169256 Quantity : 10 Units" at bounding box center [368, 310] width 158 height 27
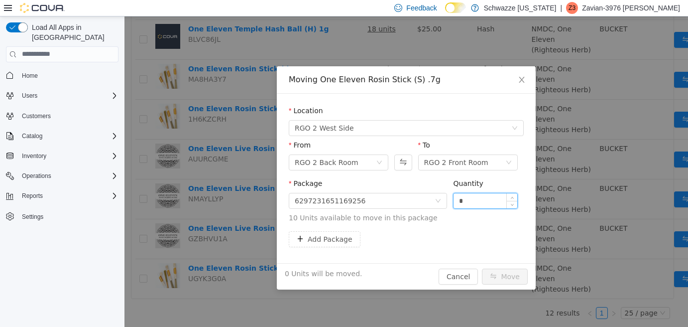
click at [457, 203] on input "*" at bounding box center [485, 200] width 64 height 15
type input "**"
click at [504, 274] on button "Move" at bounding box center [505, 276] width 46 height 16
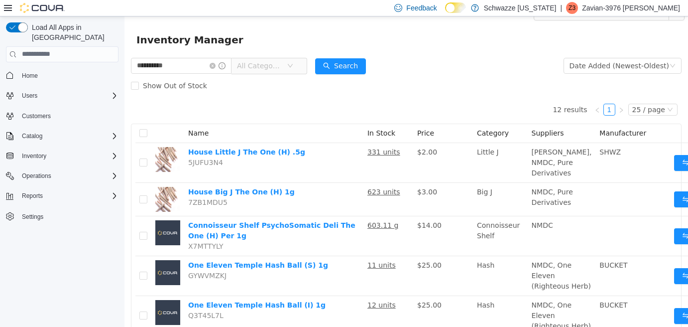
scroll to position [0, 0]
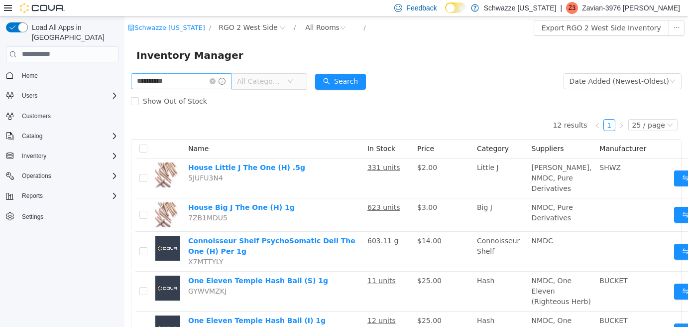
drag, startPoint x: 221, startPoint y: 80, endPoint x: 191, endPoint y: 76, distance: 30.1
click at [216, 80] on icon "icon: close-circle" at bounding box center [213, 81] width 6 height 6
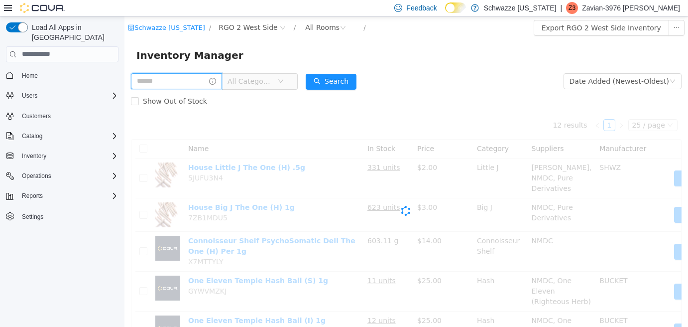
click at [191, 76] on input "text" at bounding box center [176, 81] width 91 height 16
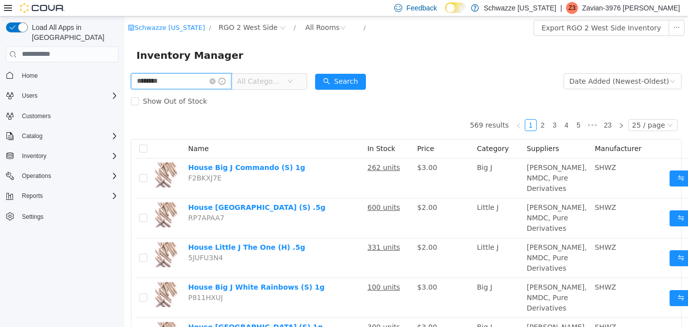
type input "********"
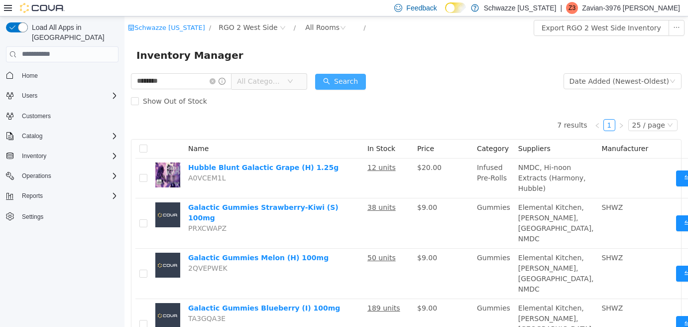
click at [333, 85] on button "Search" at bounding box center [340, 81] width 51 height 16
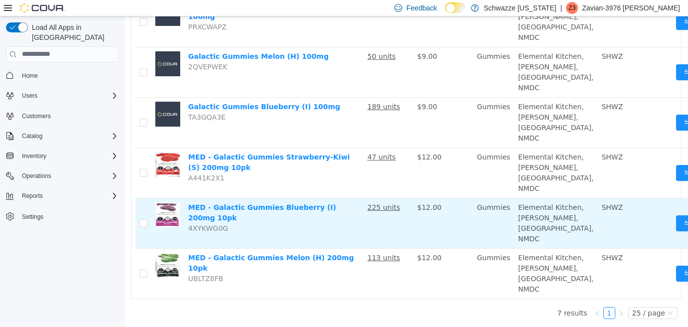
scroll to position [353, 0]
click at [676, 215] on button "Move" at bounding box center [699, 223] width 46 height 16
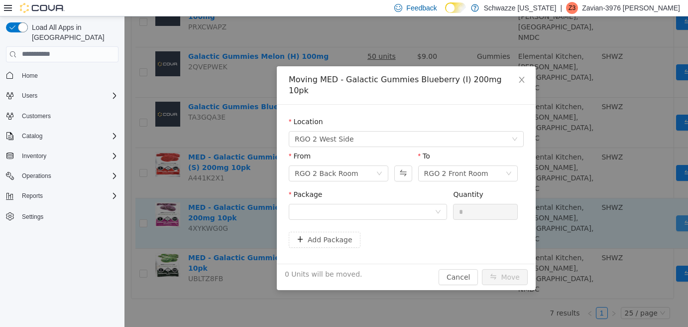
scroll to position [346, 0]
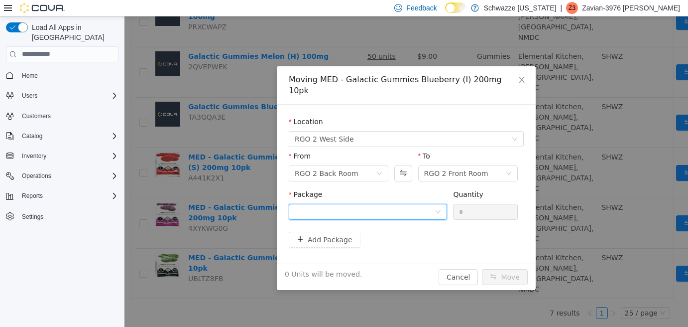
click at [435, 203] on div at bounding box center [368, 211] width 158 height 16
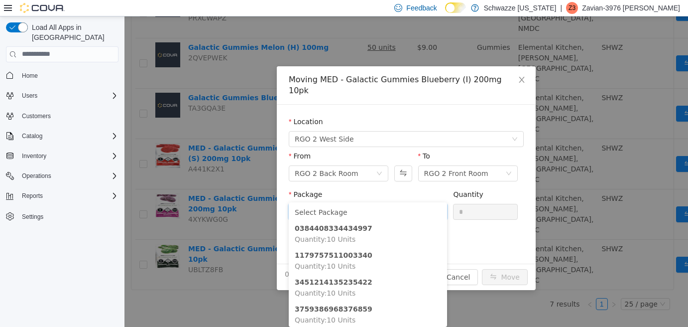
scroll to position [28, 0]
type input "*"
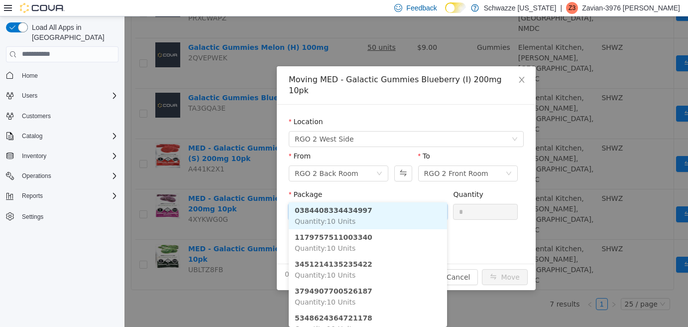
scroll to position [2, 0]
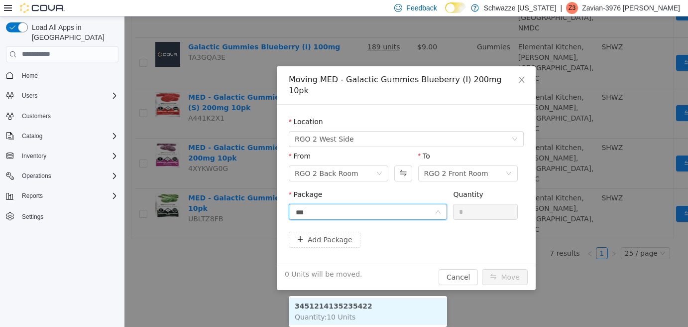
type input "****"
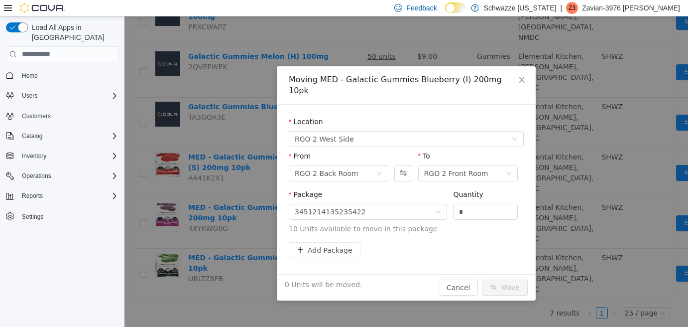
click at [422, 241] on div "Location RGO 2 West Side From RGO 2 Back Room To RGO 2 Front Room Package 34512…" at bounding box center [406, 188] width 259 height 169
click at [475, 206] on input "*" at bounding box center [485, 211] width 64 height 15
type input "**"
click at [510, 279] on button "Move" at bounding box center [505, 287] width 46 height 16
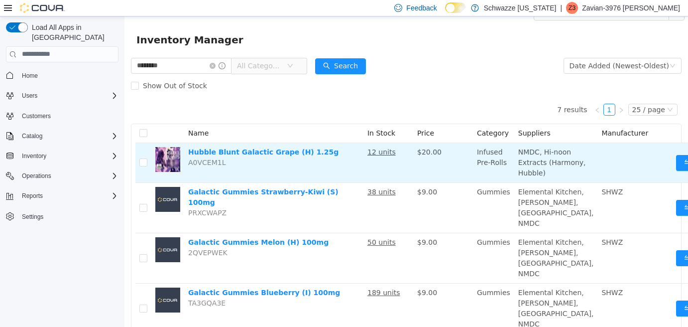
scroll to position [0, 0]
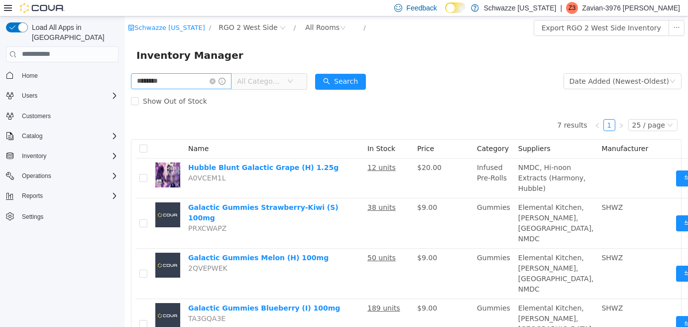
drag, startPoint x: 222, startPoint y: 82, endPoint x: 212, endPoint y: 84, distance: 9.8
click at [216, 82] on icon "icon: close-circle" at bounding box center [213, 81] width 6 height 6
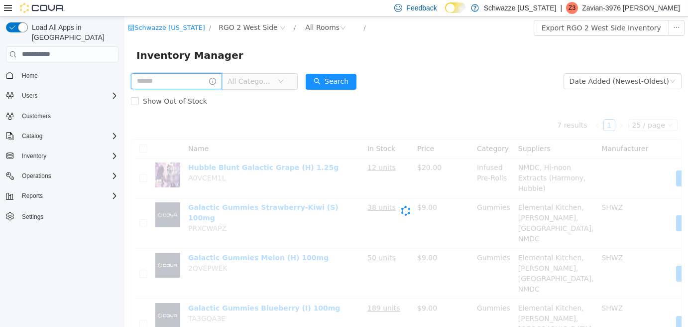
click at [191, 84] on input "text" at bounding box center [176, 81] width 91 height 16
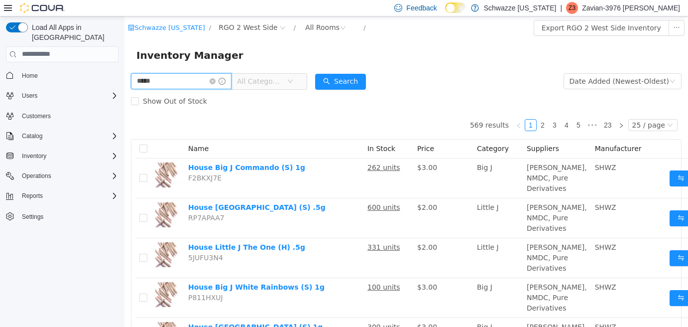
type input "*****"
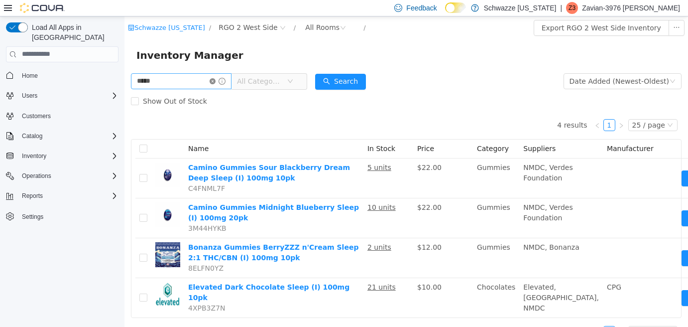
click at [216, 82] on icon "icon: close-circle" at bounding box center [213, 81] width 6 height 6
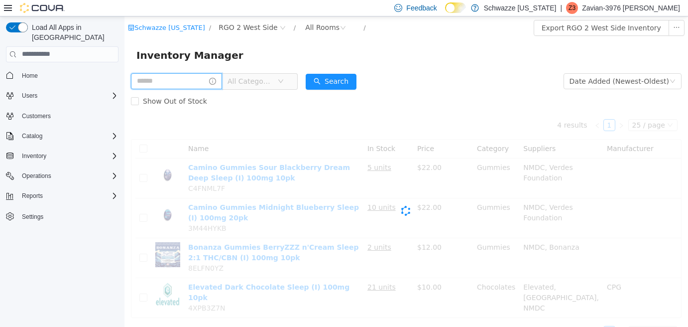
click at [200, 88] on input "text" at bounding box center [176, 81] width 91 height 16
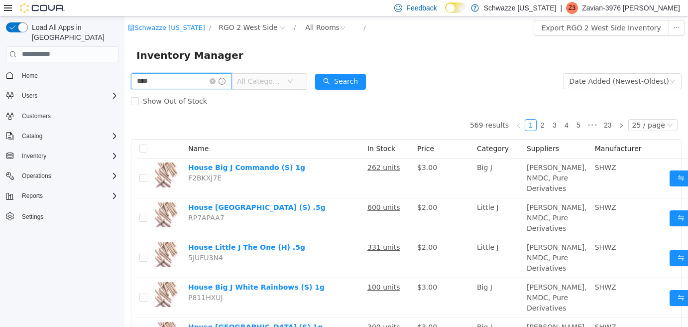
type input "****"
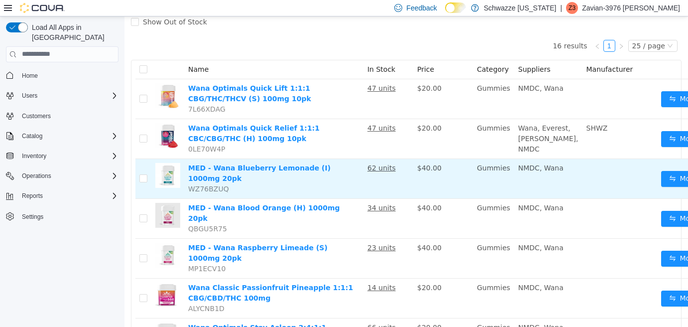
scroll to position [199, 0]
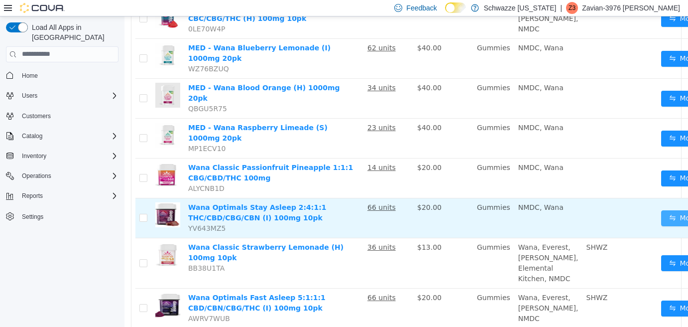
click at [661, 210] on button "Move" at bounding box center [684, 218] width 46 height 16
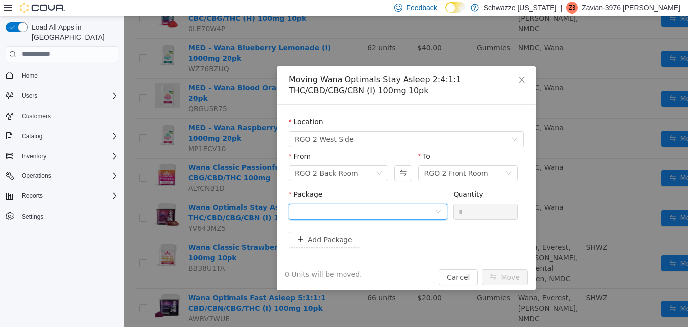
click at [377, 218] on div at bounding box center [365, 211] width 140 height 15
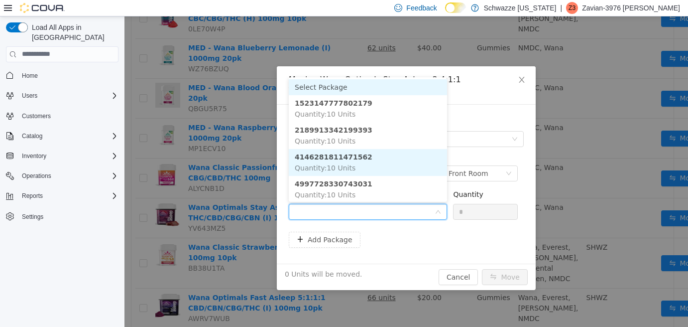
scroll to position [1, 0]
click at [400, 158] on li "4146281811471562 Quantity : 10 Units" at bounding box center [368, 160] width 158 height 27
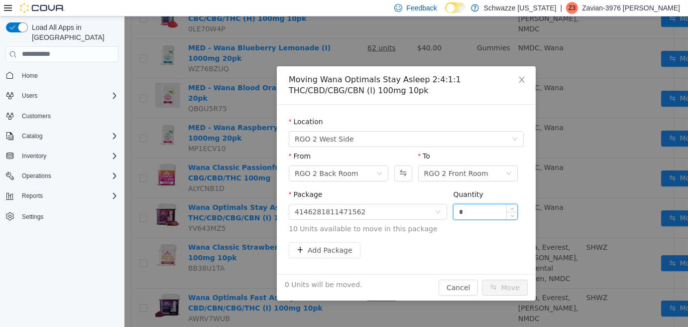
click at [482, 210] on input "*" at bounding box center [485, 211] width 64 height 15
type input "**"
click at [517, 286] on button "Move" at bounding box center [505, 287] width 46 height 16
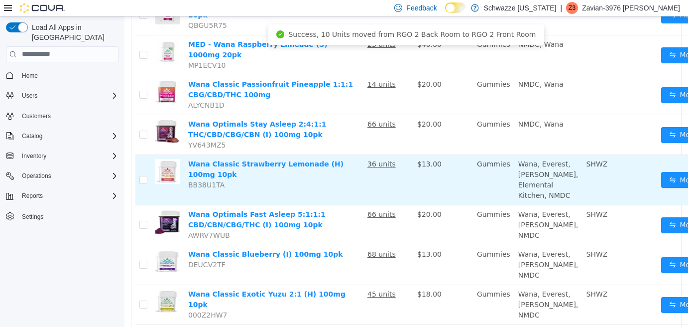
scroll to position [299, 0]
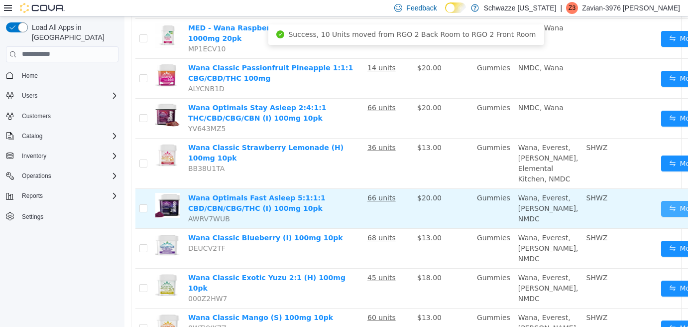
click at [661, 216] on button "Move" at bounding box center [684, 208] width 46 height 16
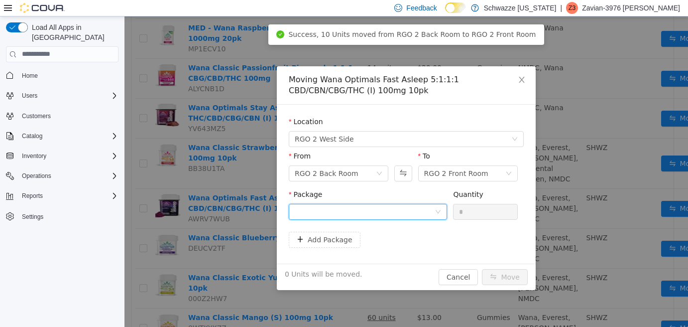
click at [434, 211] on div at bounding box center [365, 211] width 140 height 15
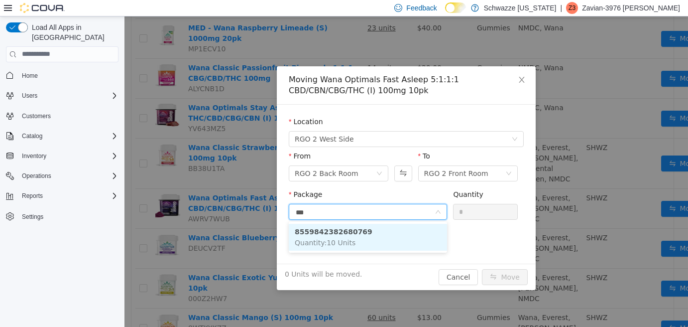
type input "****"
click at [433, 232] on li "8559842382680769 Quantity : 10 Units" at bounding box center [368, 236] width 158 height 27
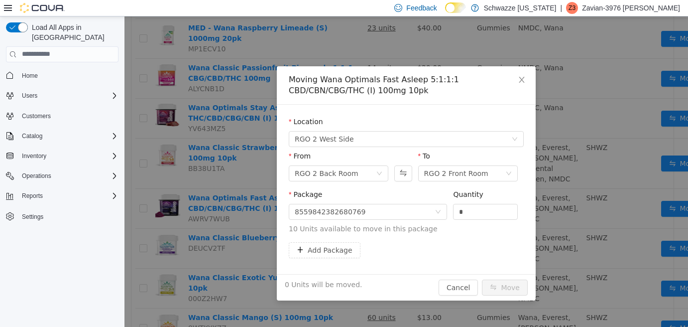
click at [482, 200] on div "Quantity" at bounding box center [485, 196] width 65 height 14
click at [479, 210] on input "*" at bounding box center [485, 211] width 64 height 15
type input "**"
click at [499, 284] on button "Move" at bounding box center [505, 287] width 46 height 16
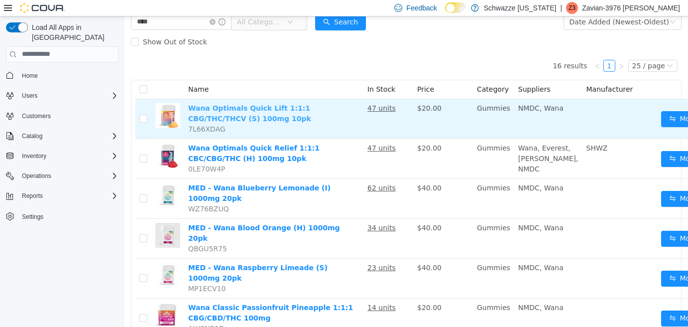
scroll to position [0, 0]
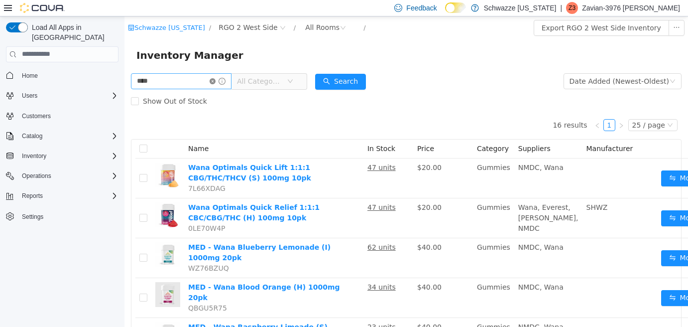
click at [216, 79] on icon "icon: close-circle" at bounding box center [213, 81] width 6 height 6
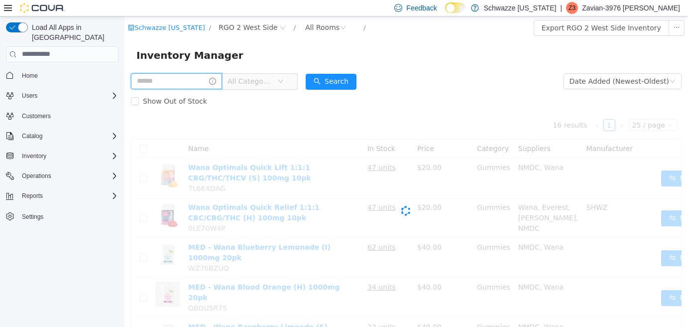
click at [203, 81] on input "text" at bounding box center [176, 81] width 91 height 16
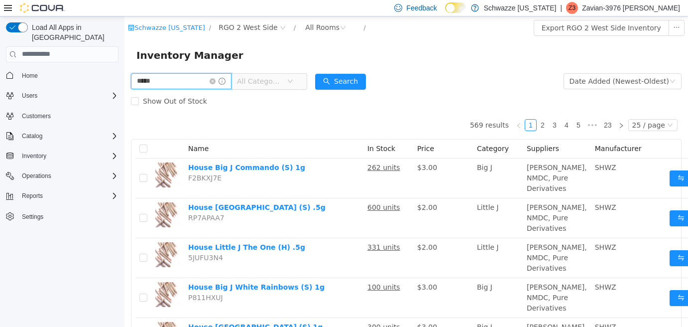
type input "******"
click at [345, 74] on button "Search" at bounding box center [340, 81] width 51 height 16
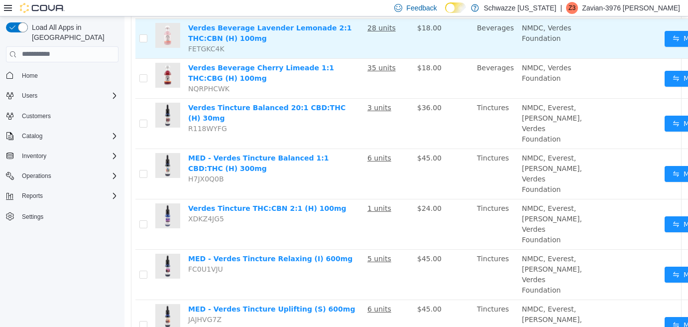
scroll to position [249, 0]
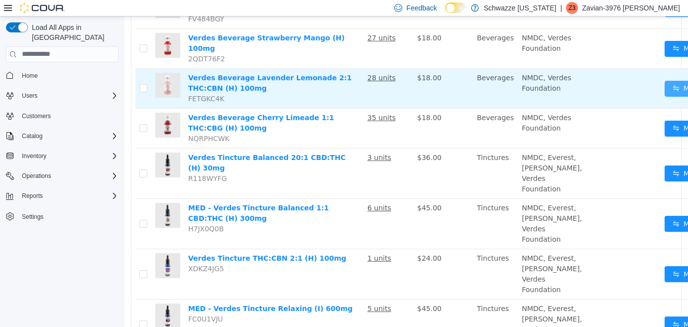
click at [665, 89] on button "Move" at bounding box center [688, 88] width 46 height 16
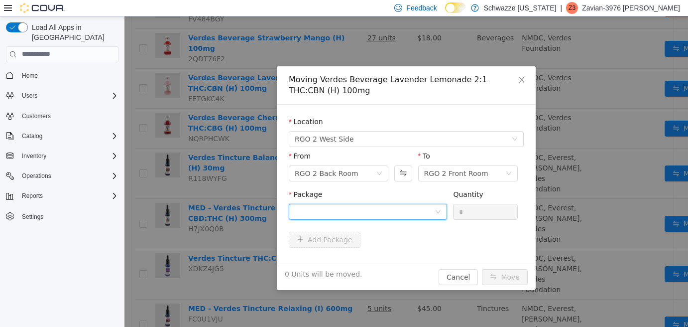
click at [390, 212] on div at bounding box center [365, 211] width 140 height 15
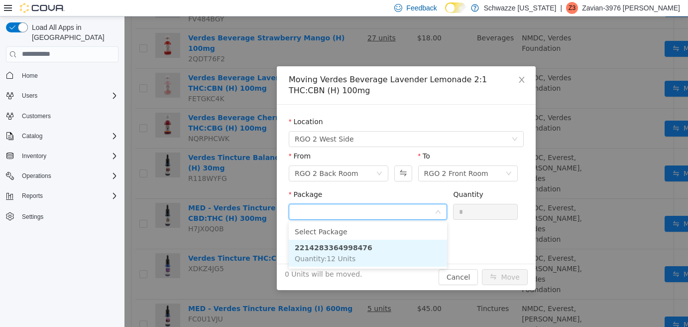
click at [383, 247] on li "2214283364998476 Quantity : 12 Units" at bounding box center [368, 252] width 158 height 27
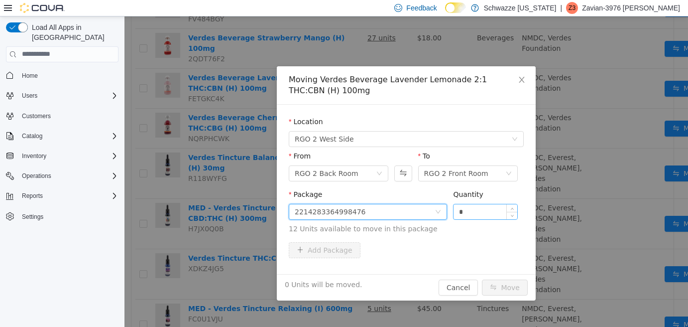
click at [461, 212] on input "*" at bounding box center [485, 211] width 64 height 15
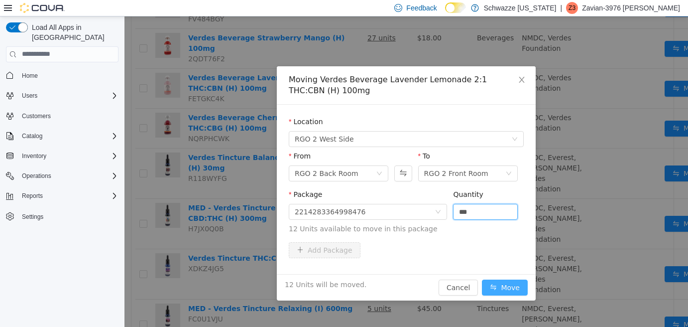
type input "**"
click at [524, 291] on button "Move" at bounding box center [505, 287] width 46 height 16
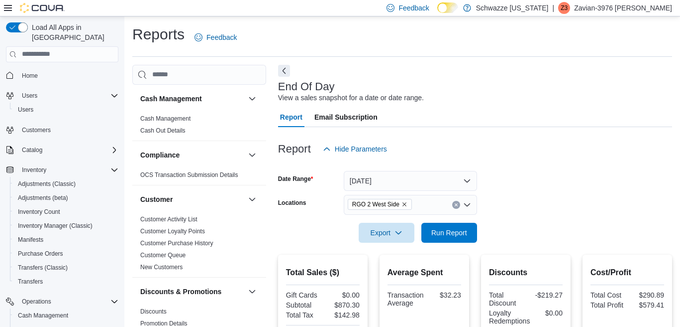
scroll to position [77, 0]
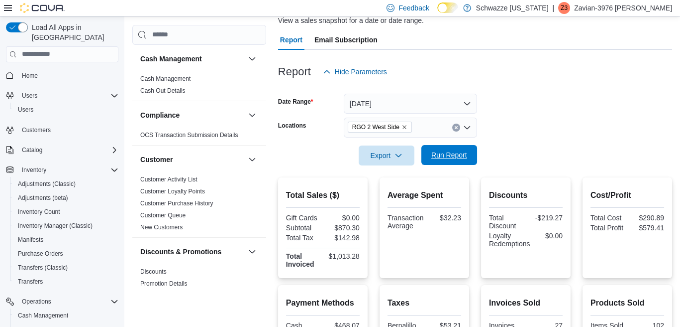
click at [435, 147] on span "Run Report" at bounding box center [450, 155] width 44 height 20
click at [463, 148] on span "Run Report" at bounding box center [450, 155] width 44 height 20
click at [468, 150] on span "Run Report" at bounding box center [450, 155] width 44 height 20
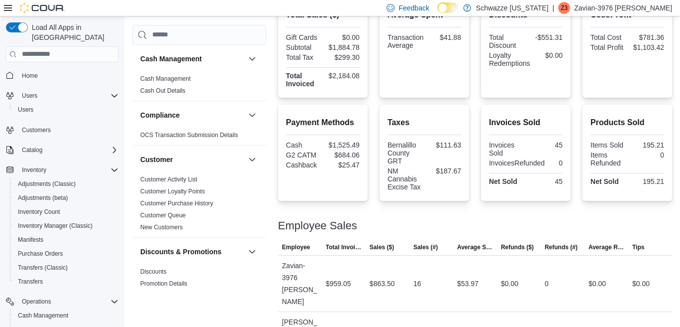
scroll to position [326, 0]
